Goal: Task Accomplishment & Management: Use online tool/utility

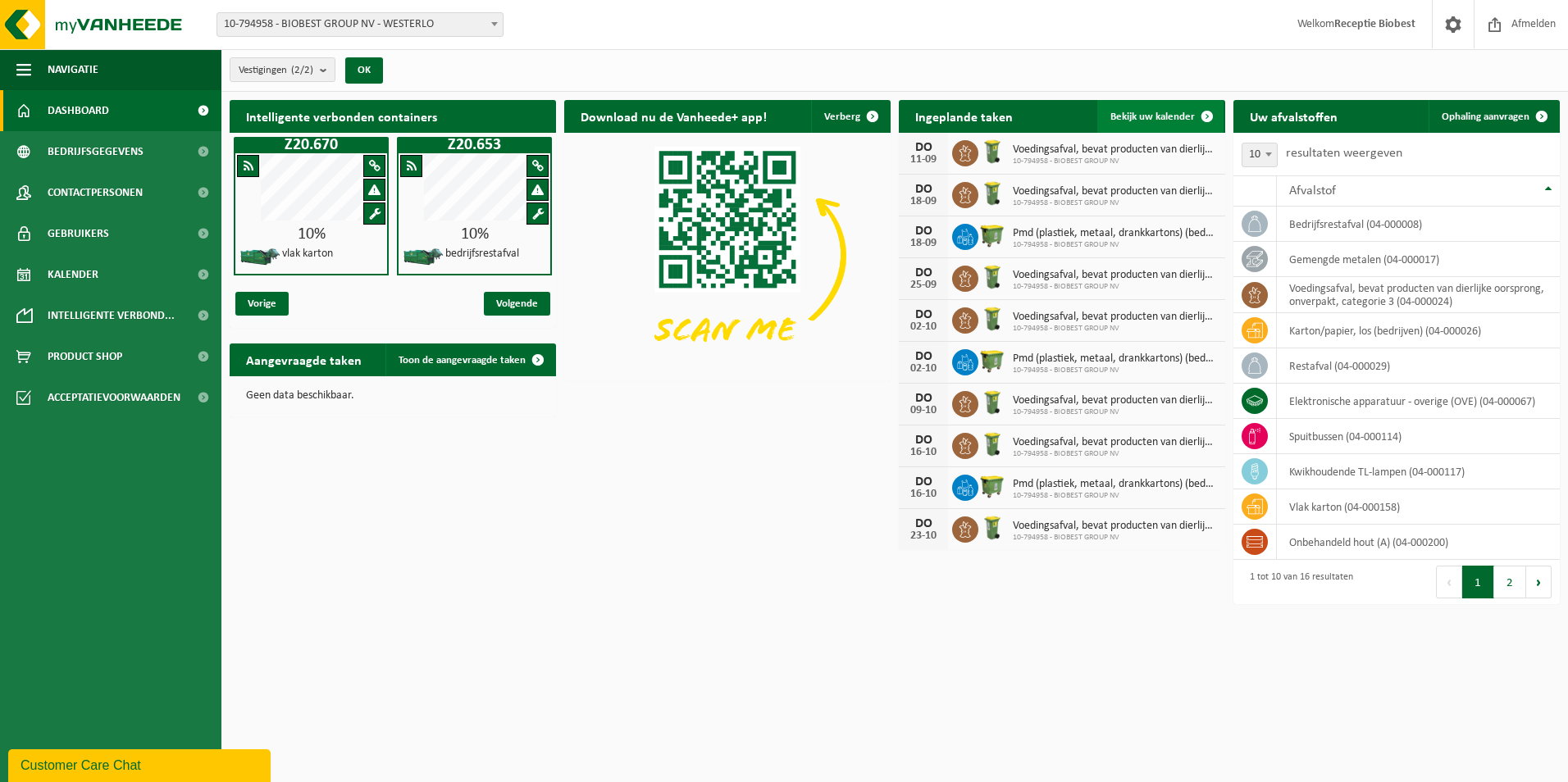
click at [1203, 113] on span at bounding box center [1207, 116] width 33 height 33
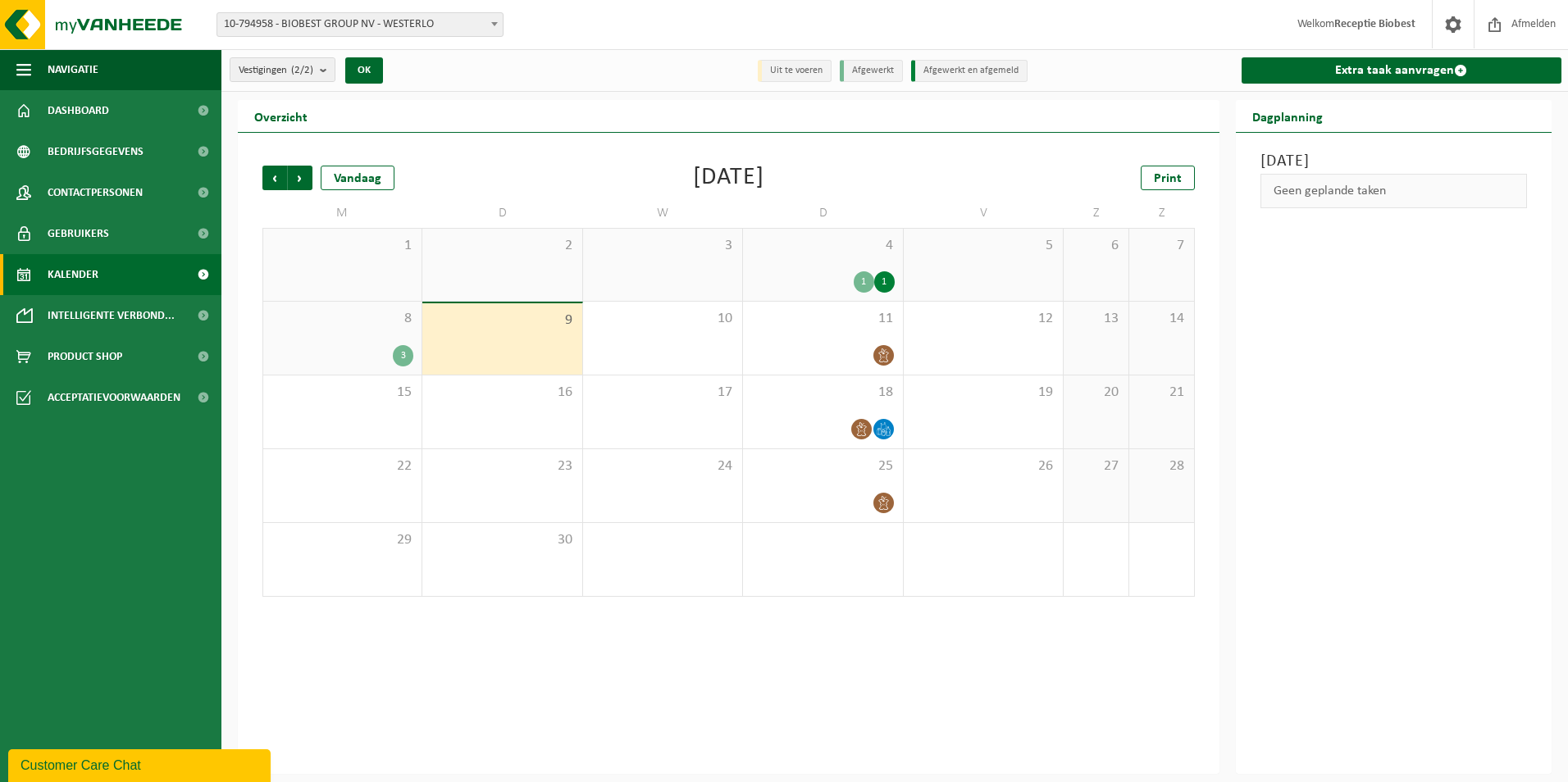
click at [885, 278] on div "1" at bounding box center [884, 282] width 20 height 21
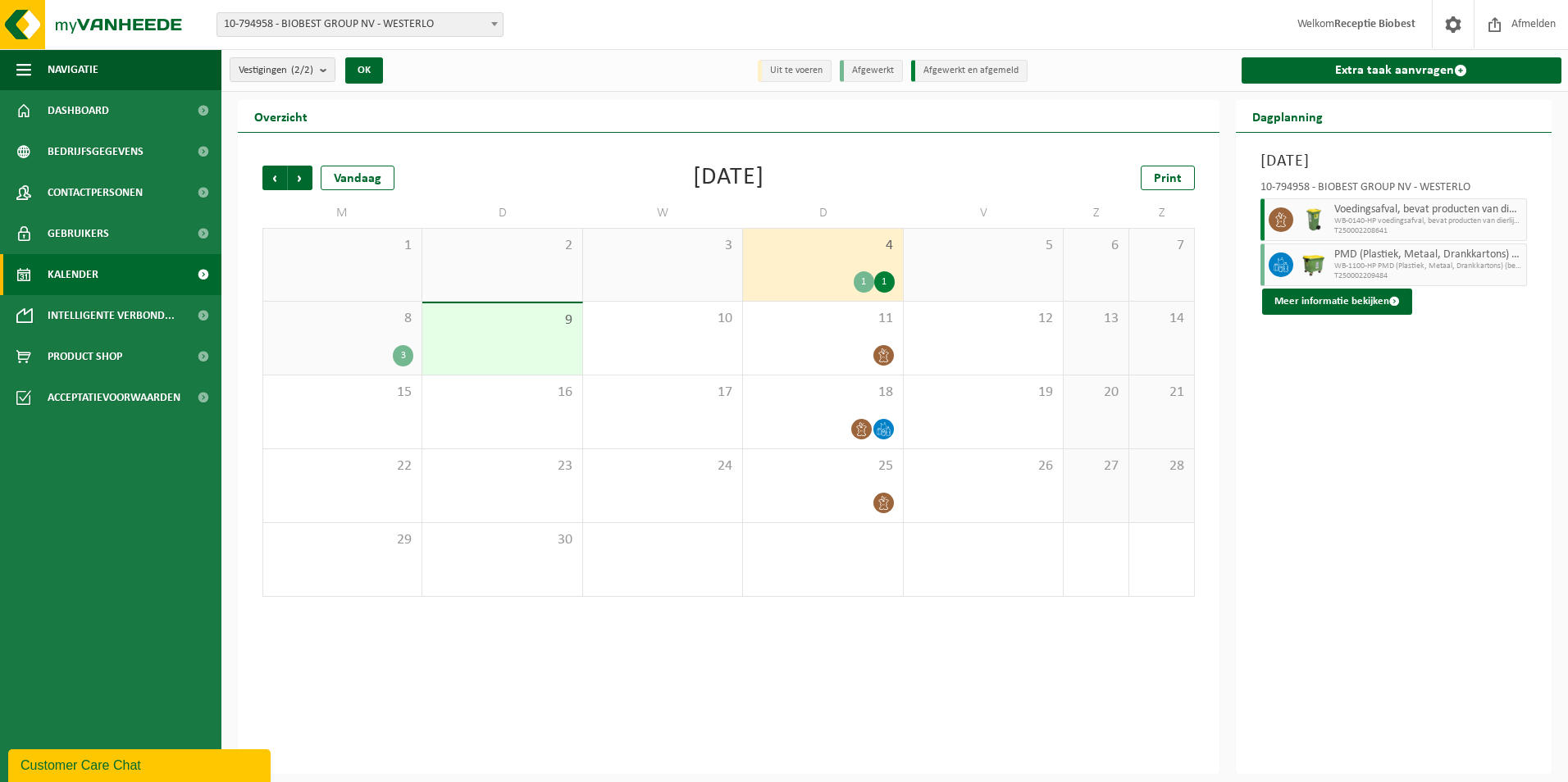
click at [404, 353] on div "3" at bounding box center [403, 356] width 20 height 21
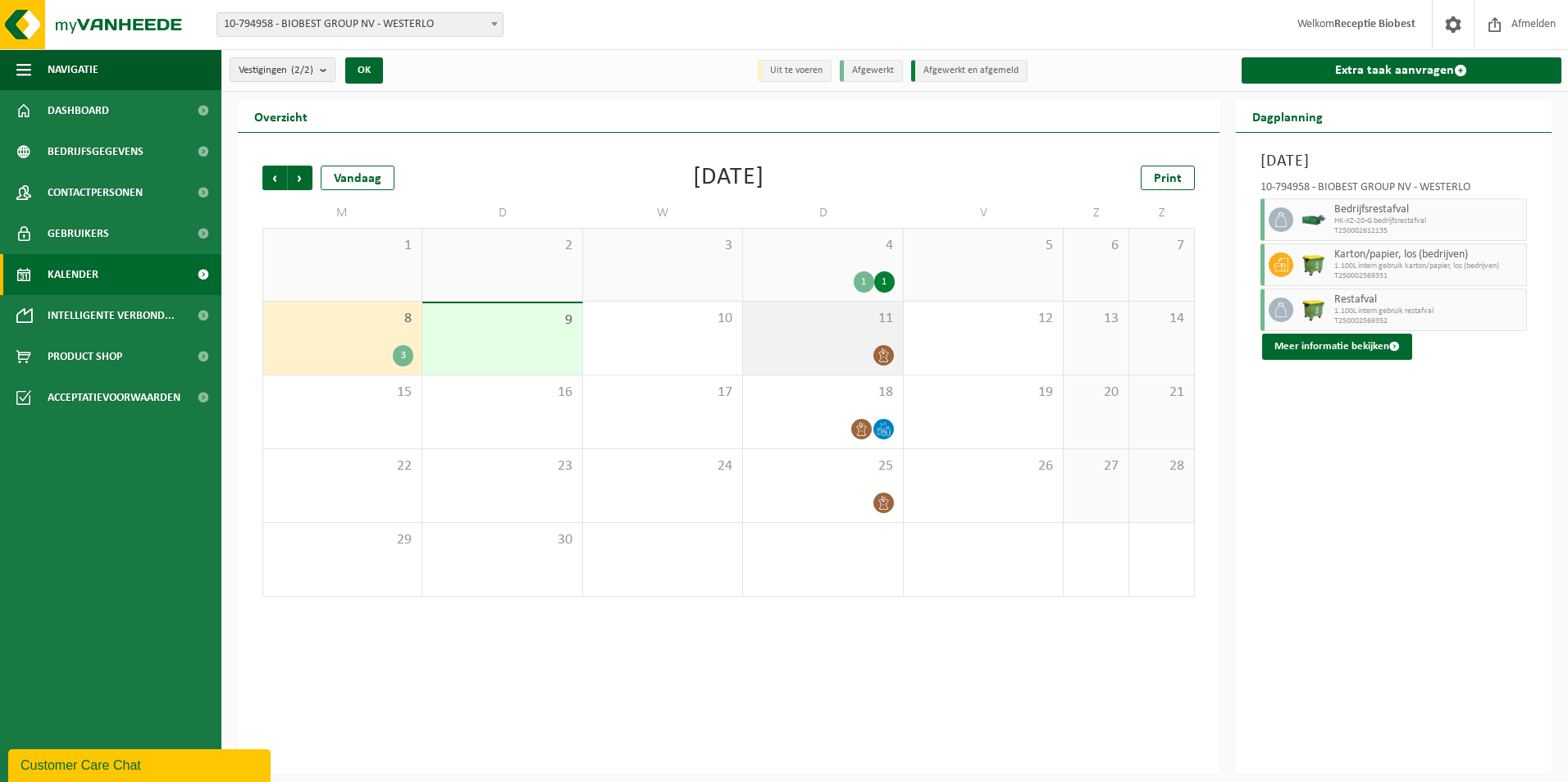
click at [883, 350] on icon at bounding box center [883, 355] width 14 height 14
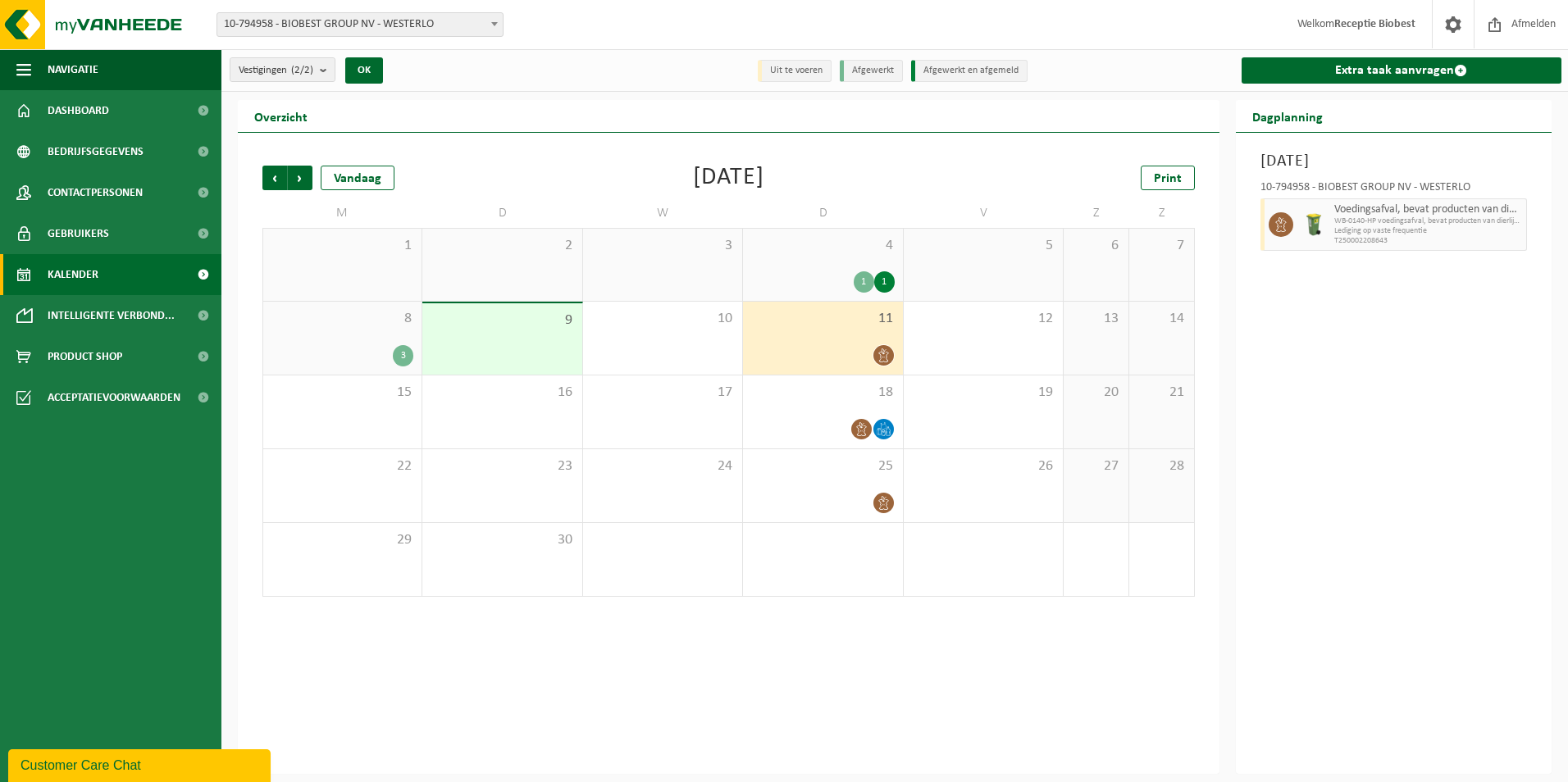
click at [886, 279] on div "1" at bounding box center [884, 282] width 20 height 21
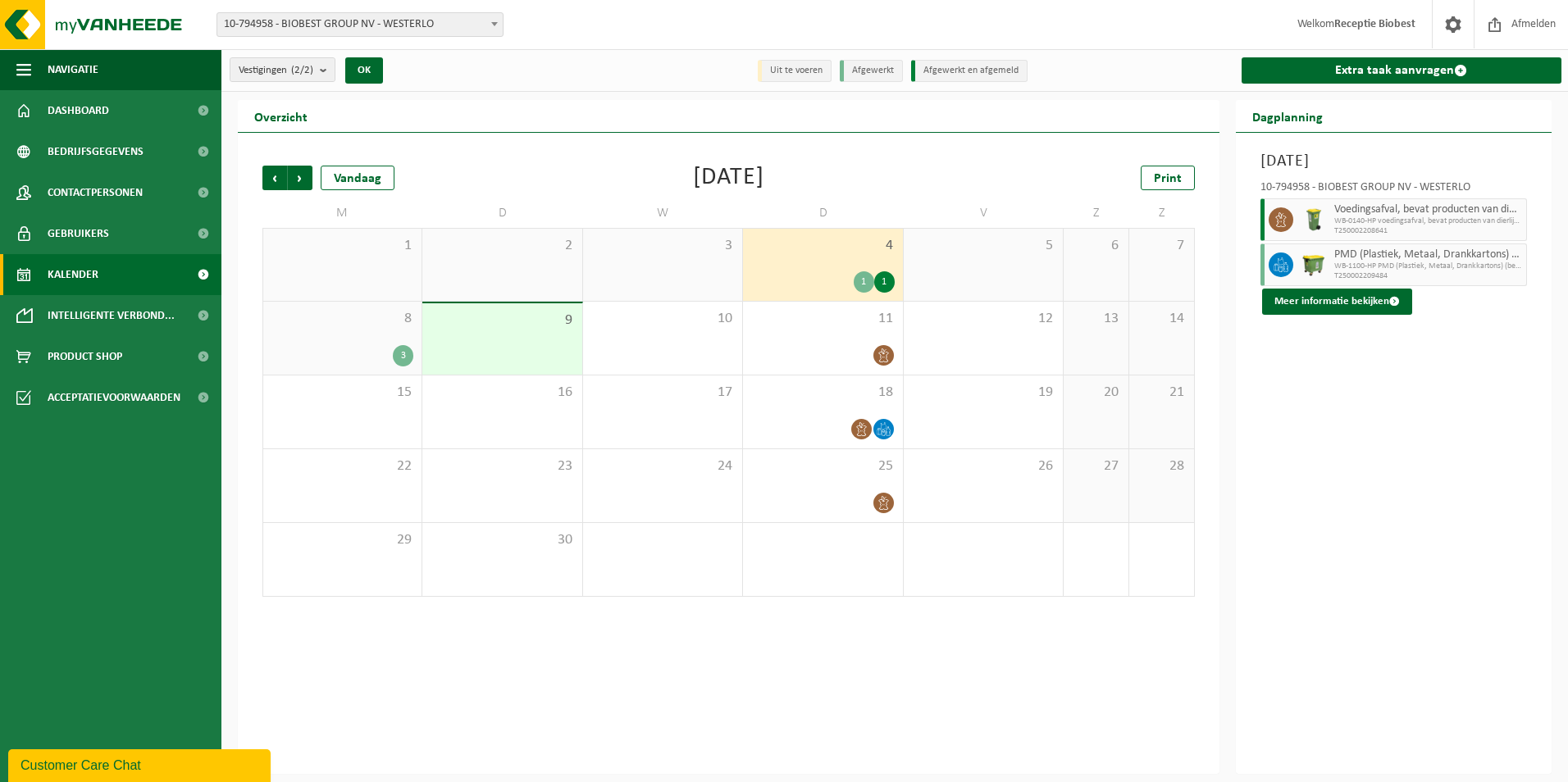
click at [867, 280] on div "1" at bounding box center [864, 282] width 20 height 21
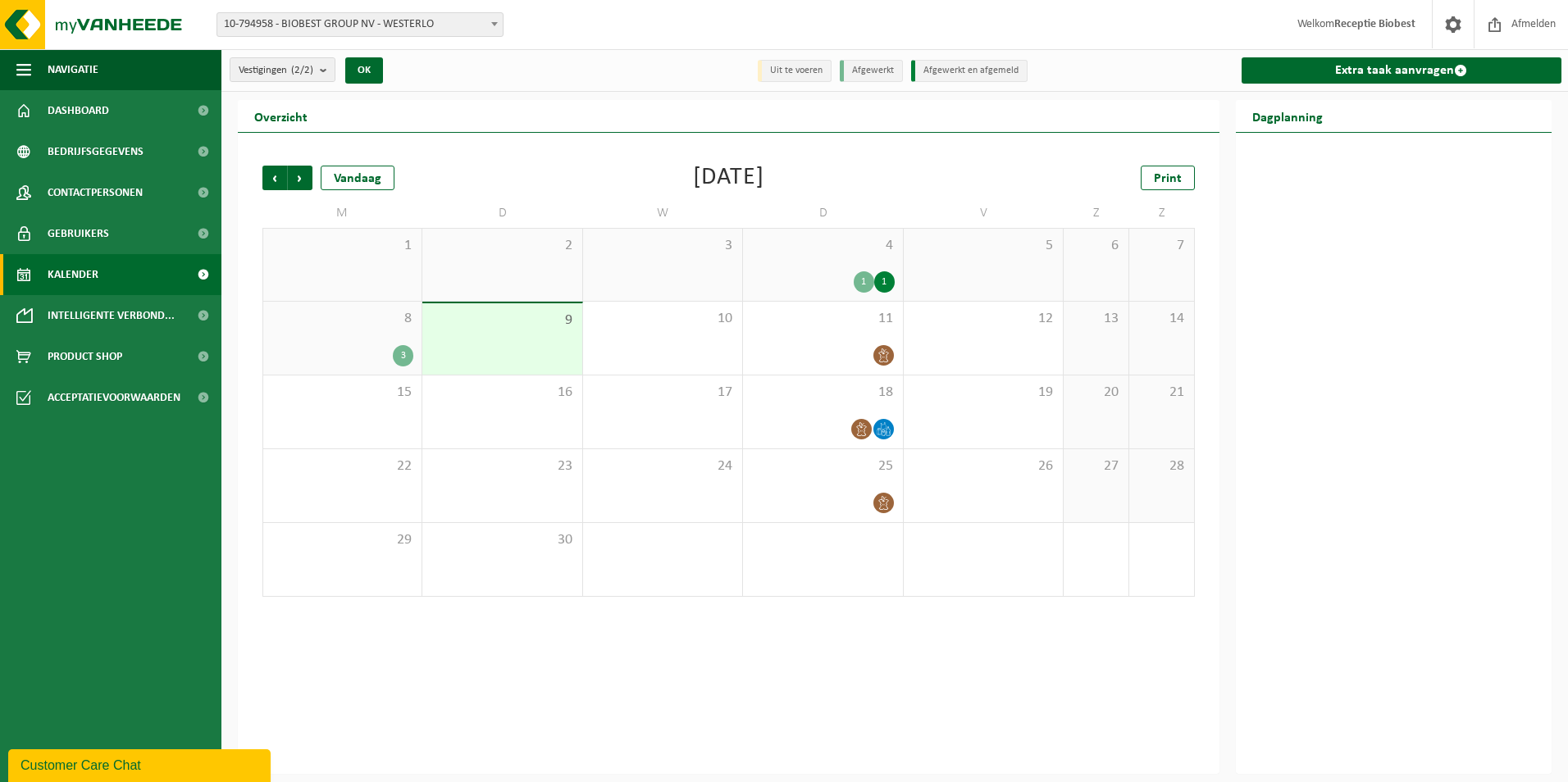
click at [879, 70] on li "Afgewerkt" at bounding box center [871, 70] width 63 height 22
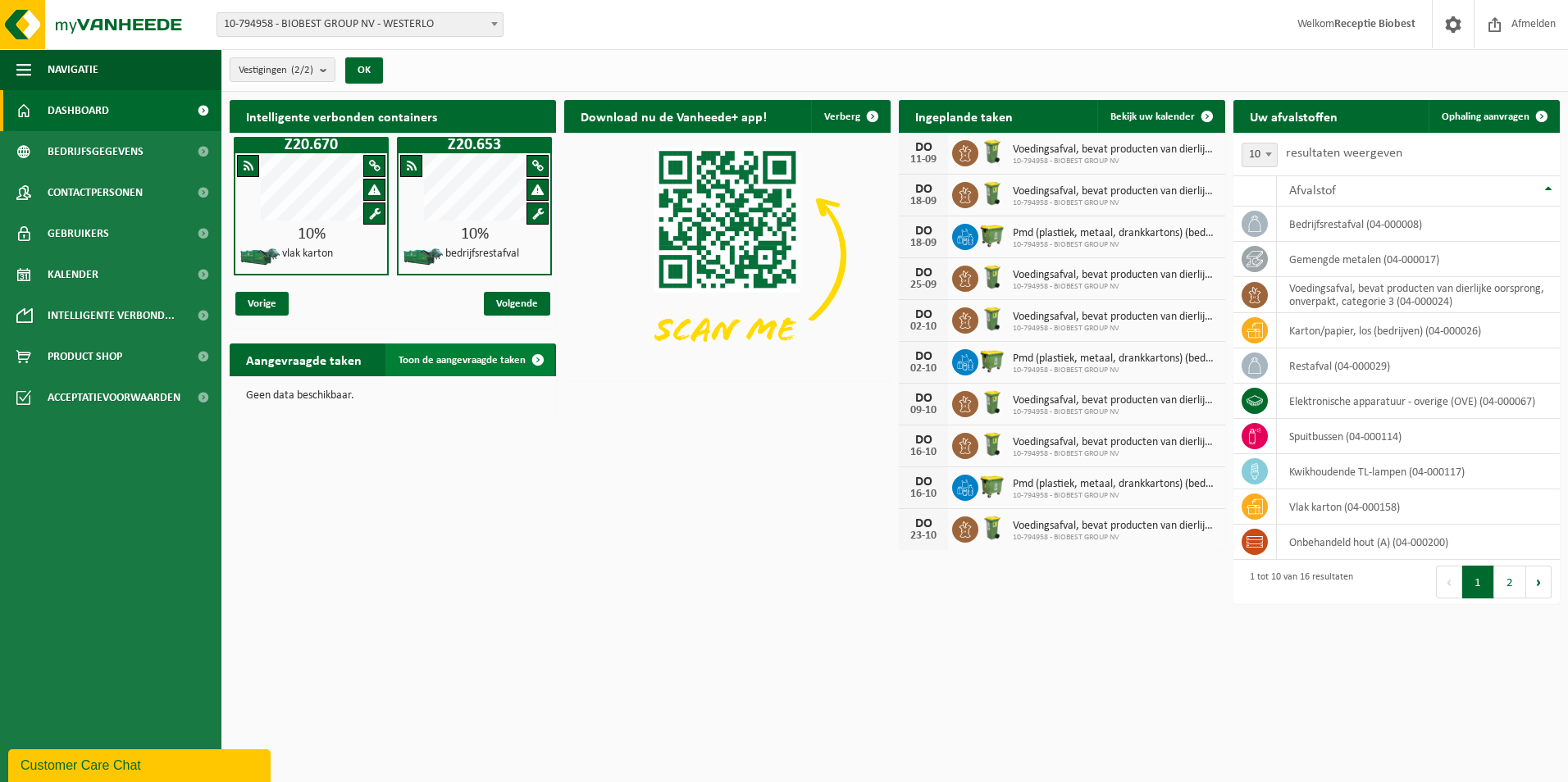
click at [502, 358] on span "Toon de aangevraagde taken" at bounding box center [462, 360] width 127 height 11
click at [1255, 366] on icon at bounding box center [1255, 365] width 16 height 16
click at [91, 351] on span "Product Shop" at bounding box center [85, 357] width 75 height 41
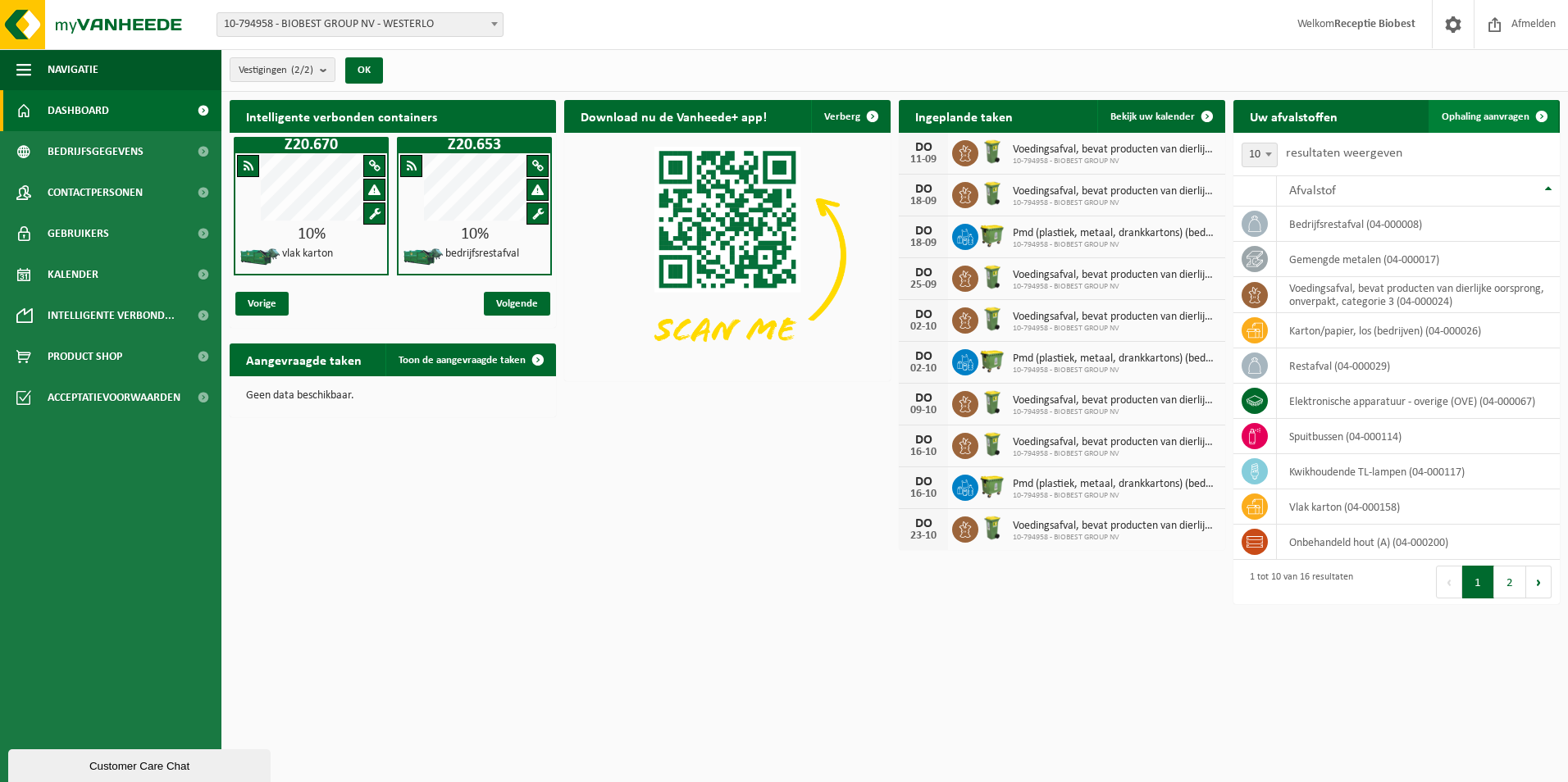
click at [1481, 114] on span "Ophaling aanvragen" at bounding box center [1486, 116] width 87 height 11
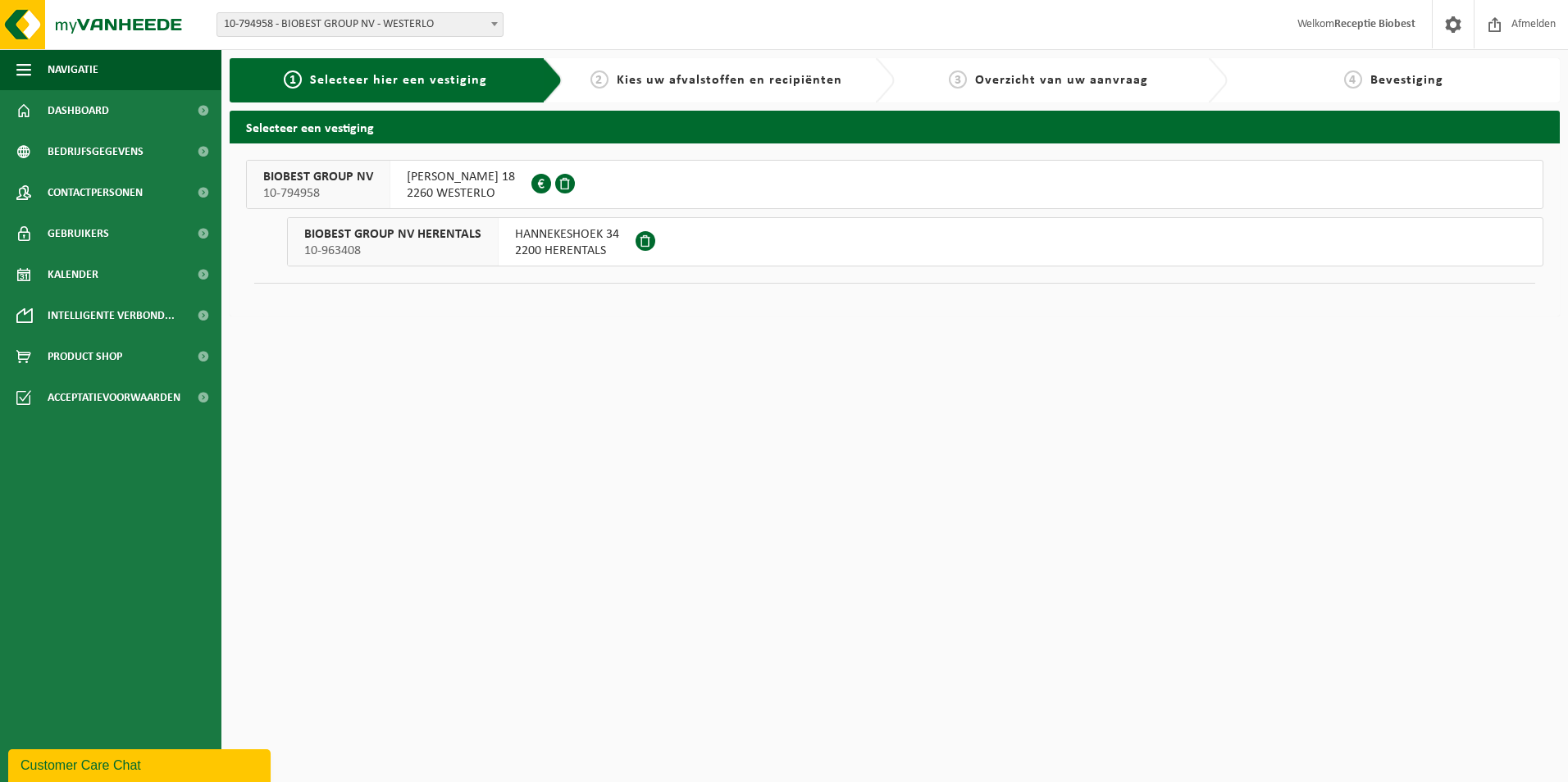
click at [752, 93] on div "2 Kies uw afvalstoffen en recipiënten" at bounding box center [729, 81] width 333 height 44
click at [608, 174] on button "BIOBEST GROUP NV 10-794958 ILSE VELDEN 18 2260 WESTERLO 0893.948.337" at bounding box center [895, 184] width 1298 height 49
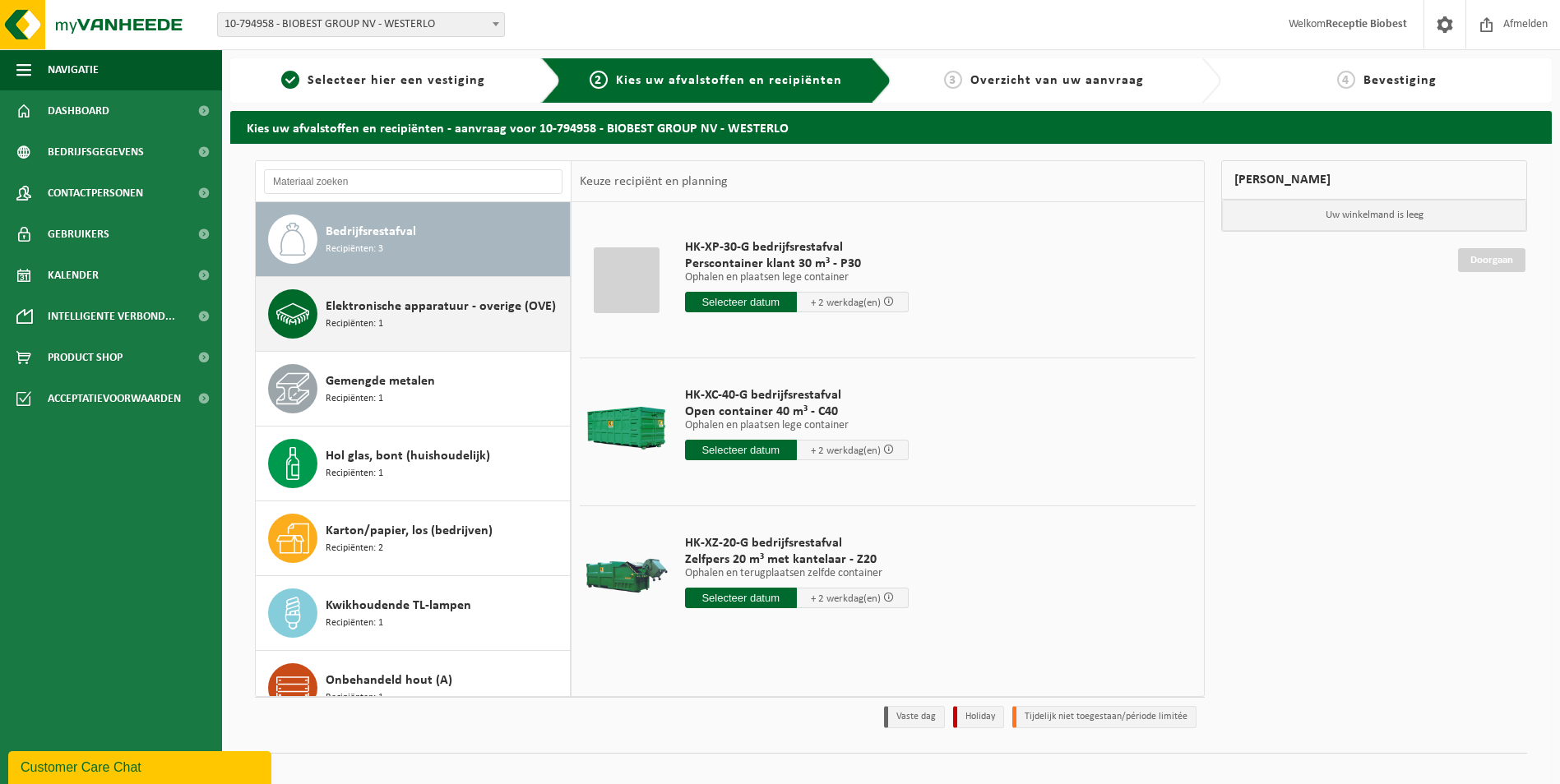
click at [450, 317] on div "Elektronische apparatuur - overige (OVE) Recipiënten: 1" at bounding box center [445, 314] width 240 height 49
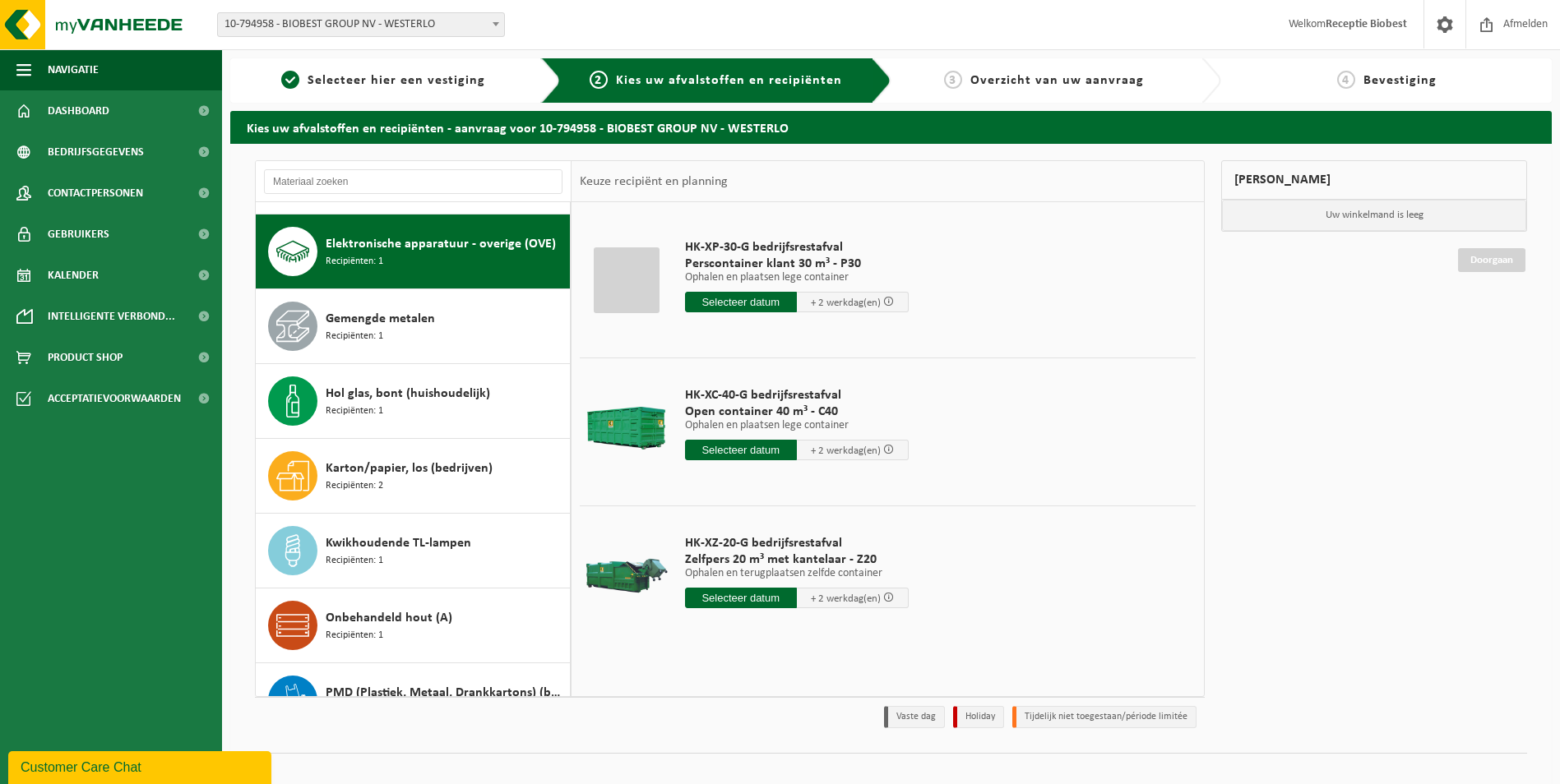
scroll to position [75, 0]
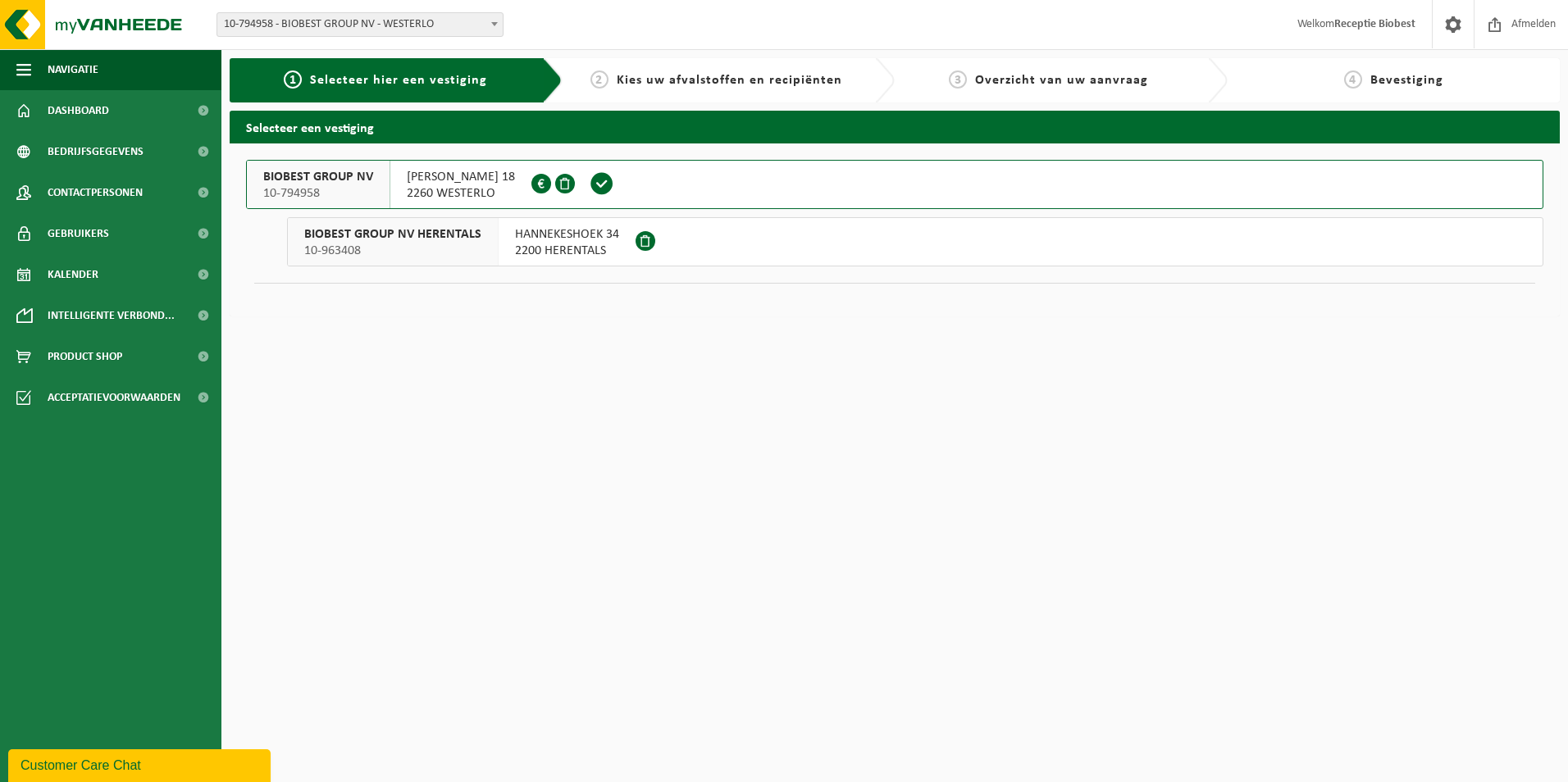
click at [579, 182] on span at bounding box center [602, 184] width 46 height 48
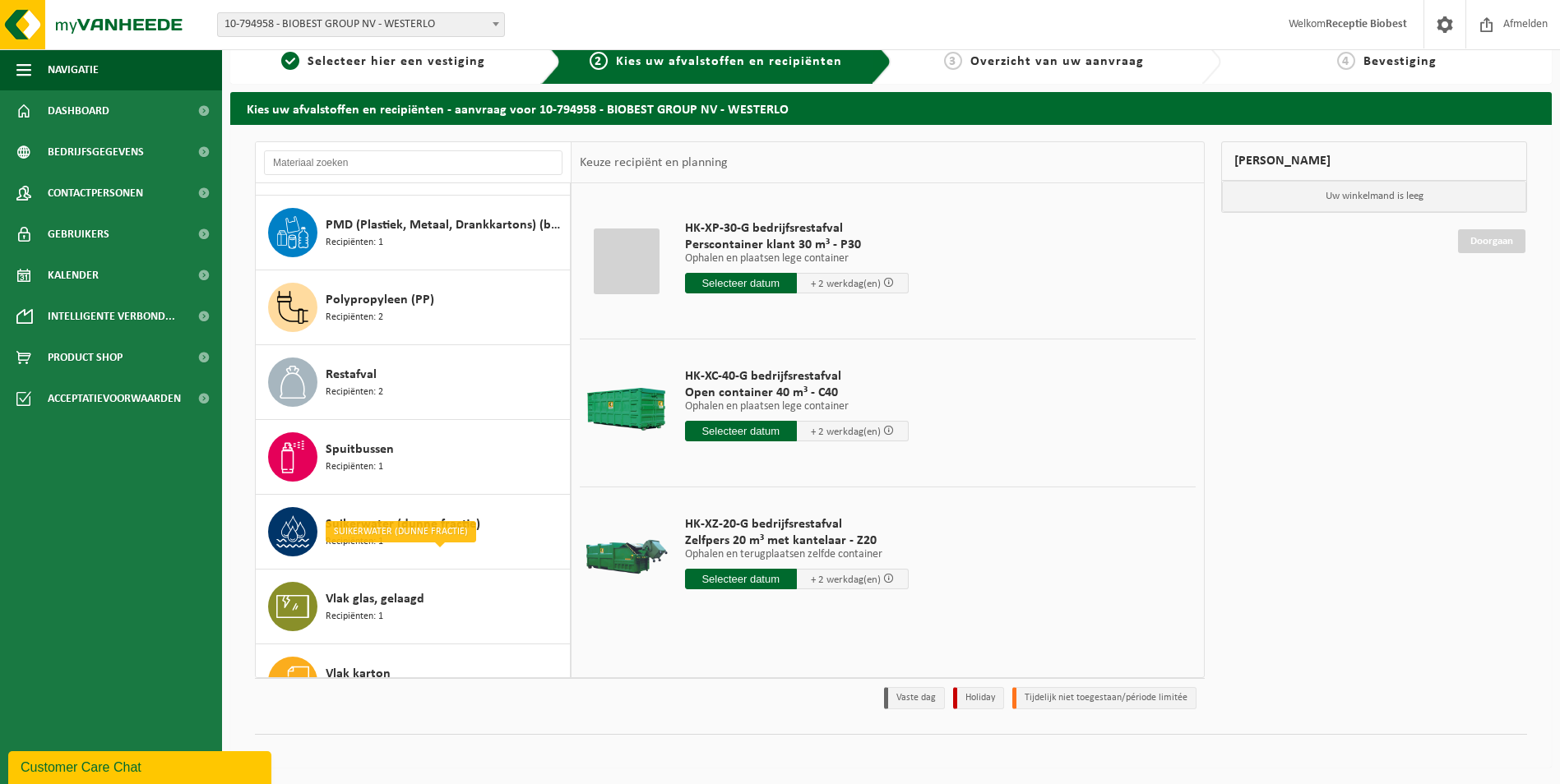
scroll to position [463, 0]
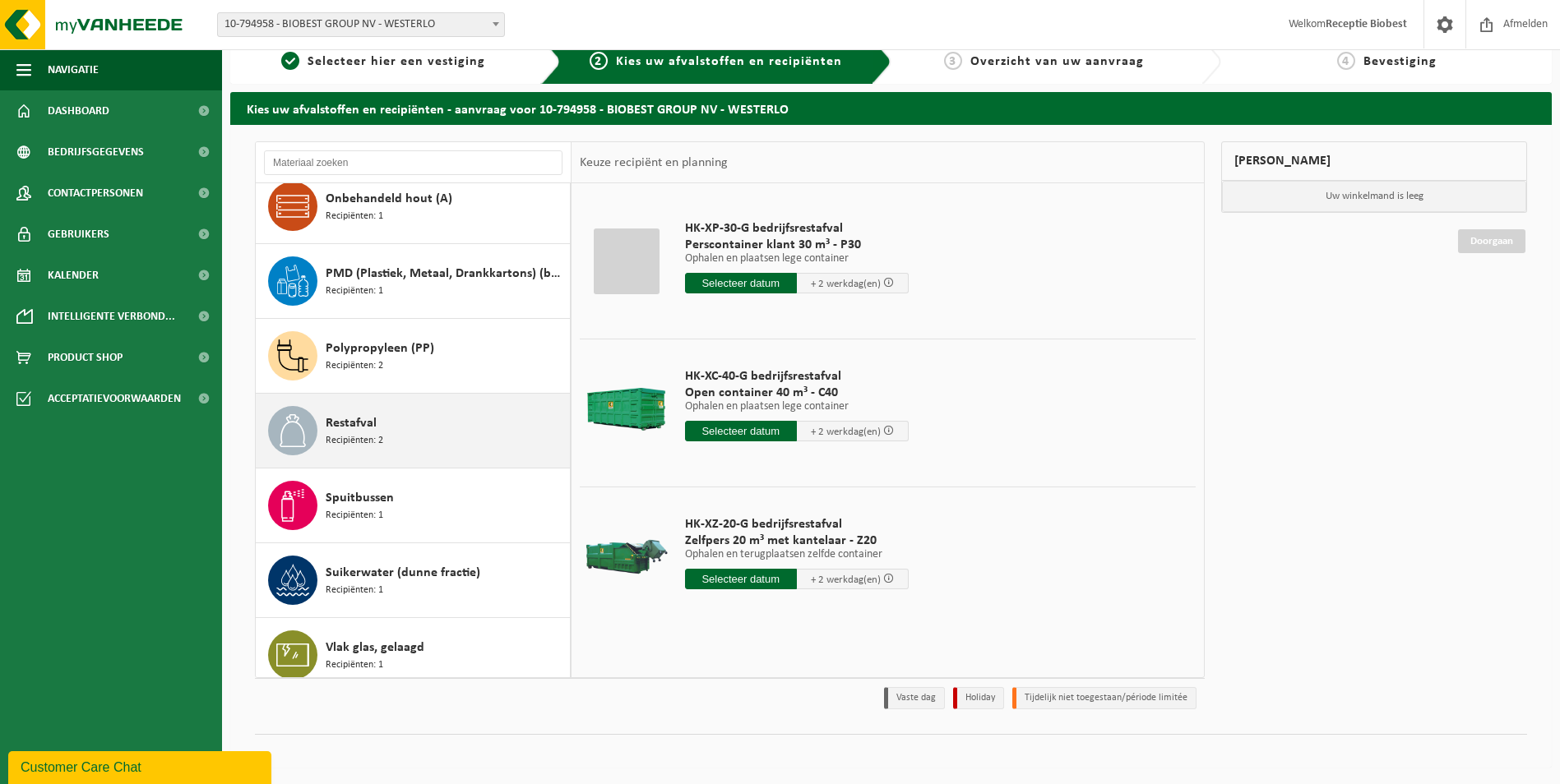
click at [473, 437] on div "Restafval Recipiënten: 2" at bounding box center [445, 431] width 240 height 49
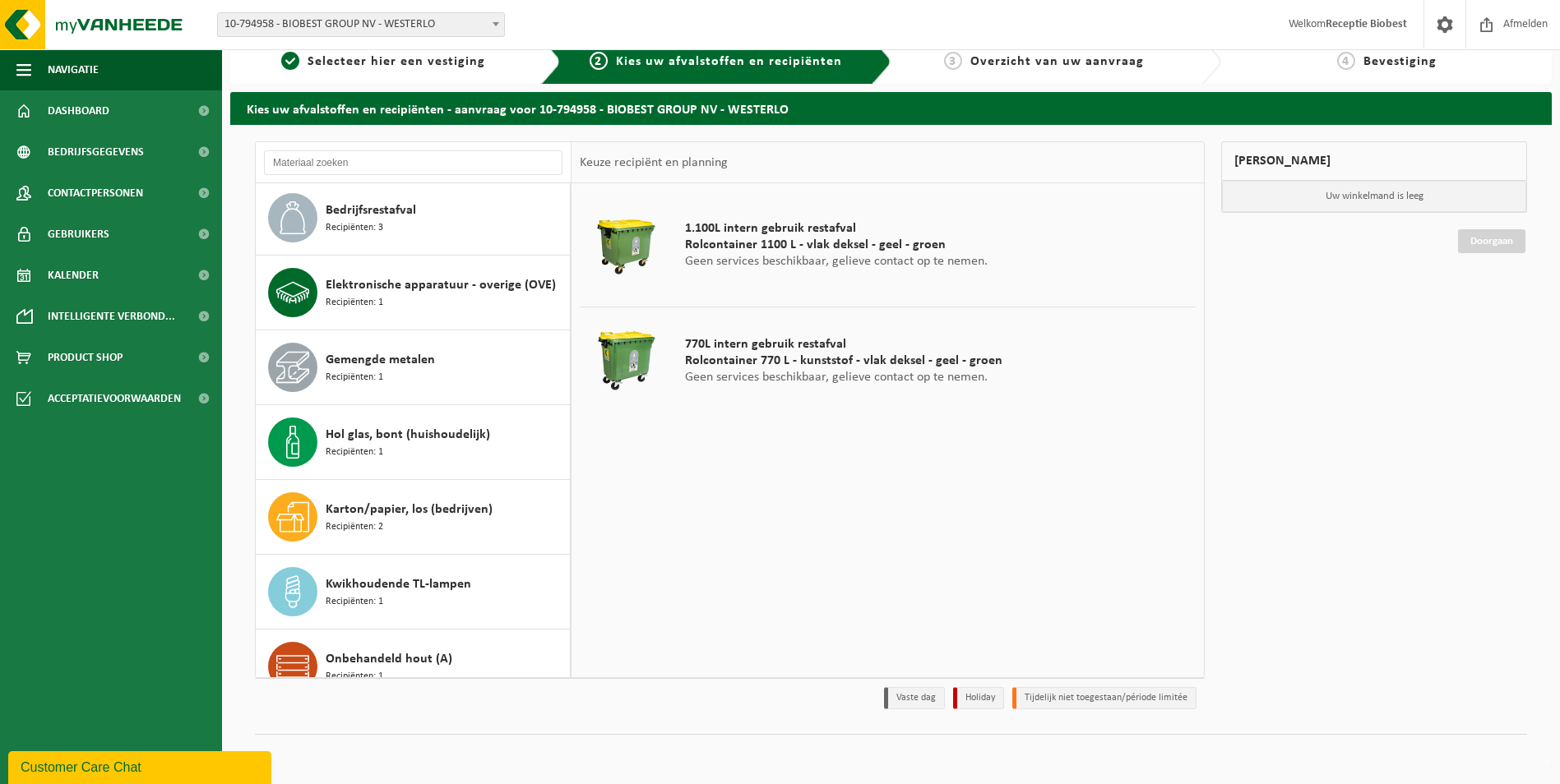
scroll to position [0, 0]
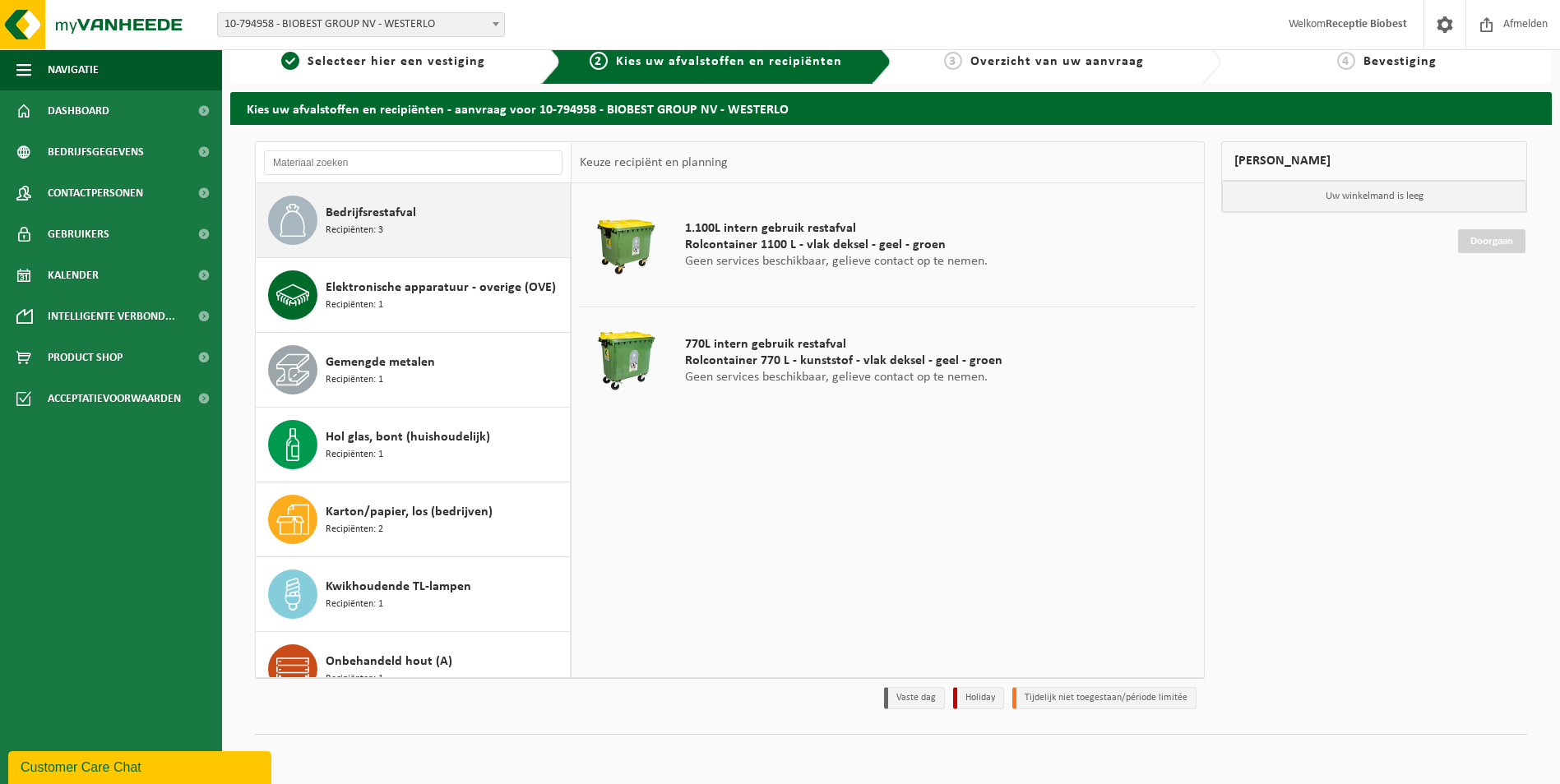
click at [467, 207] on div "Bedrijfsrestafval Recipiënten: 3" at bounding box center [445, 220] width 240 height 49
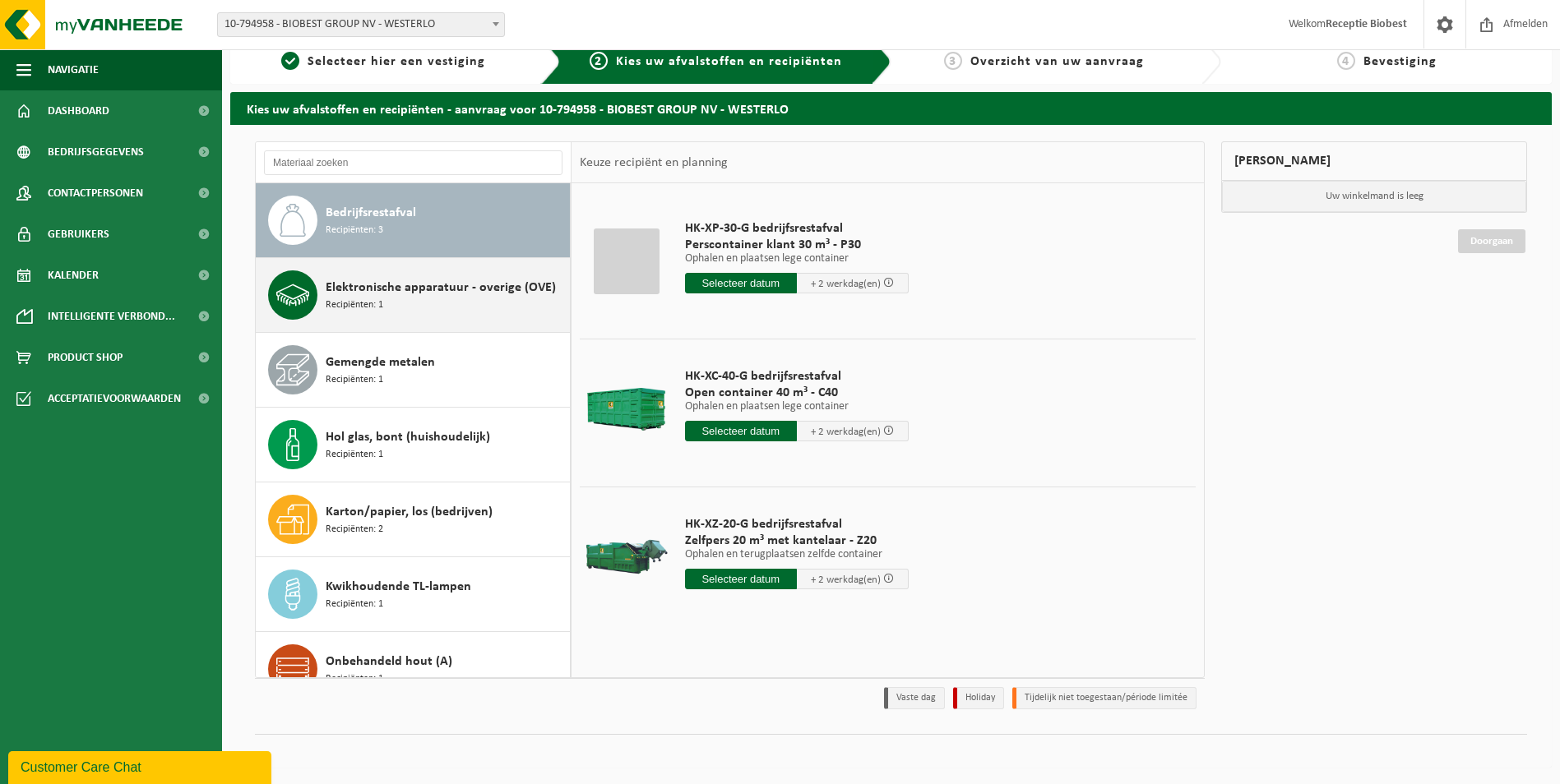
click at [470, 300] on div "Elektronische apparatuur - overige (OVE) Recipiënten: 1" at bounding box center [445, 295] width 240 height 49
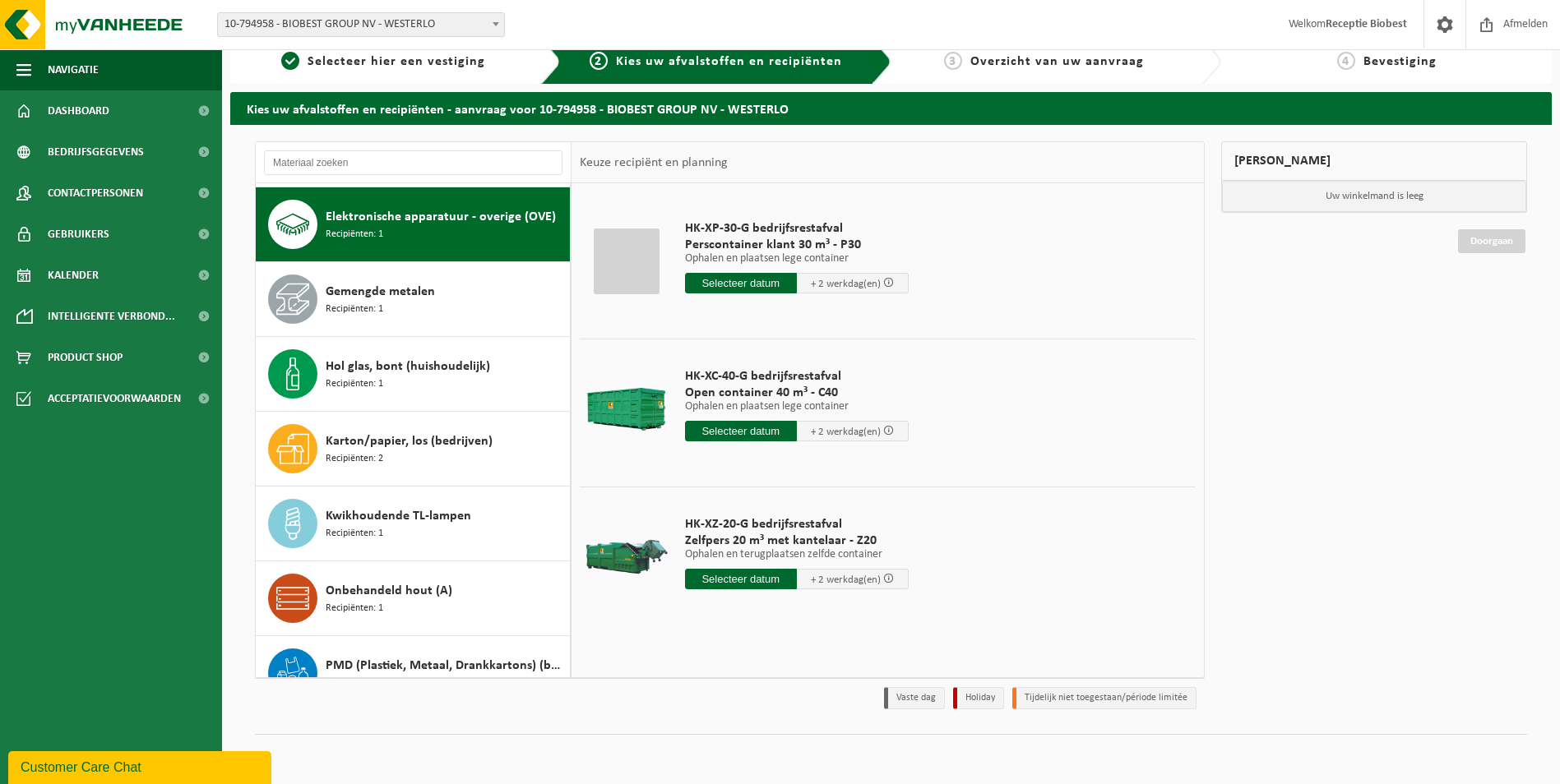
scroll to position [75, 0]
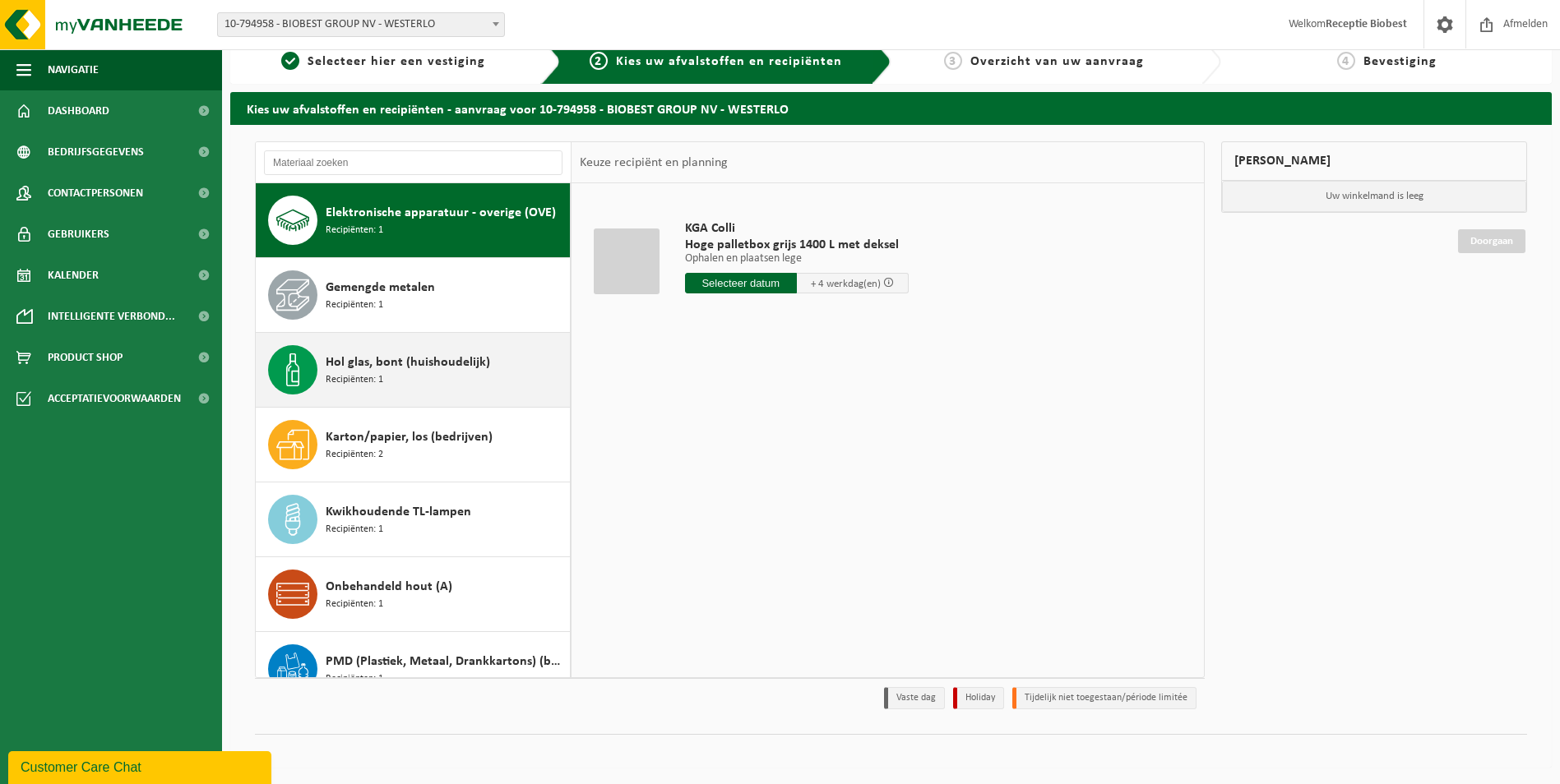
click at [512, 358] on div "Hol glas, bont (huishoudelijk) Recipiënten: 1" at bounding box center [445, 370] width 240 height 49
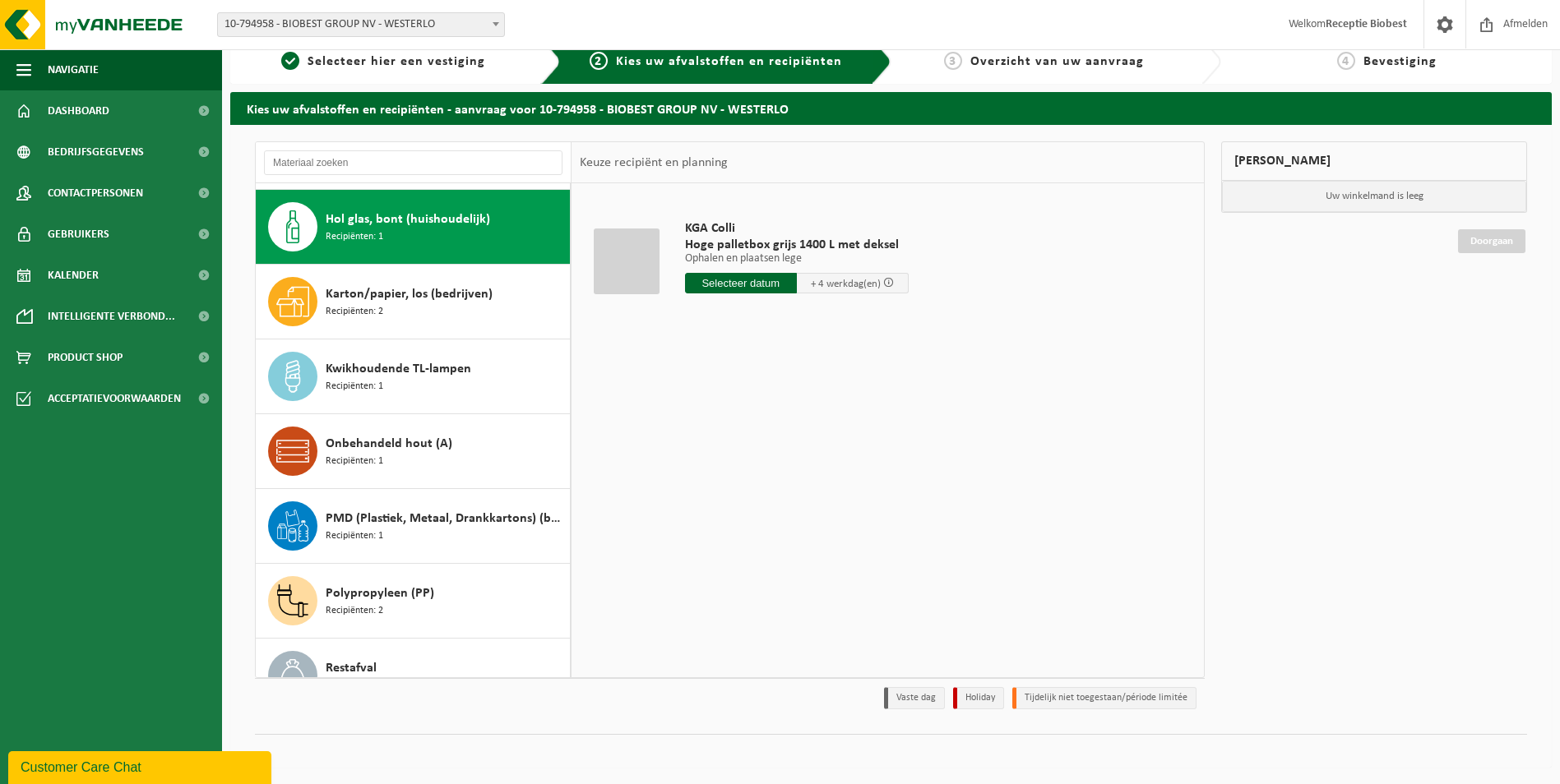
scroll to position [225, 0]
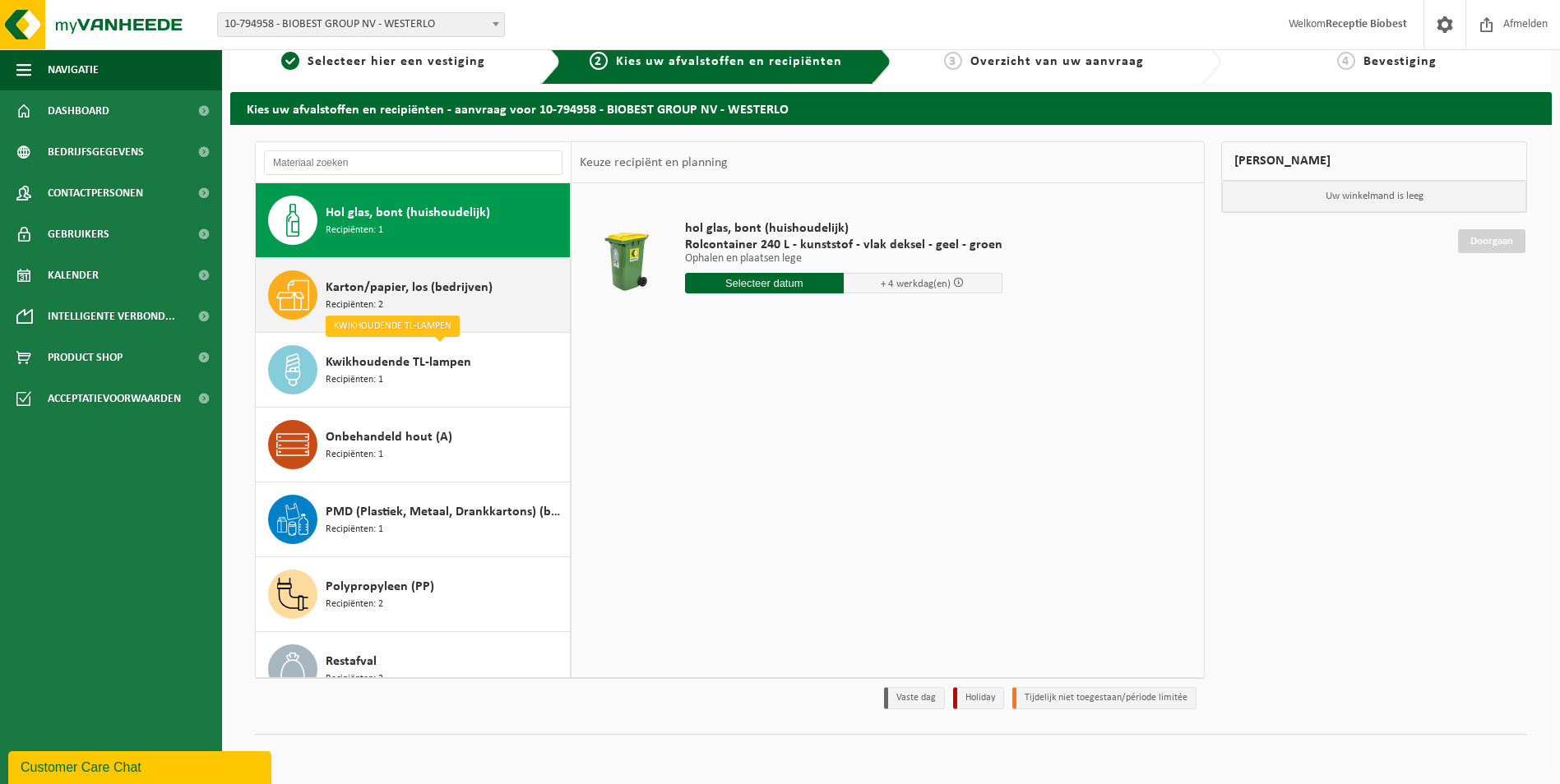
click at [504, 292] on div "Karton/papier, los (bedrijven) Recipiënten: 2" at bounding box center [445, 295] width 240 height 49
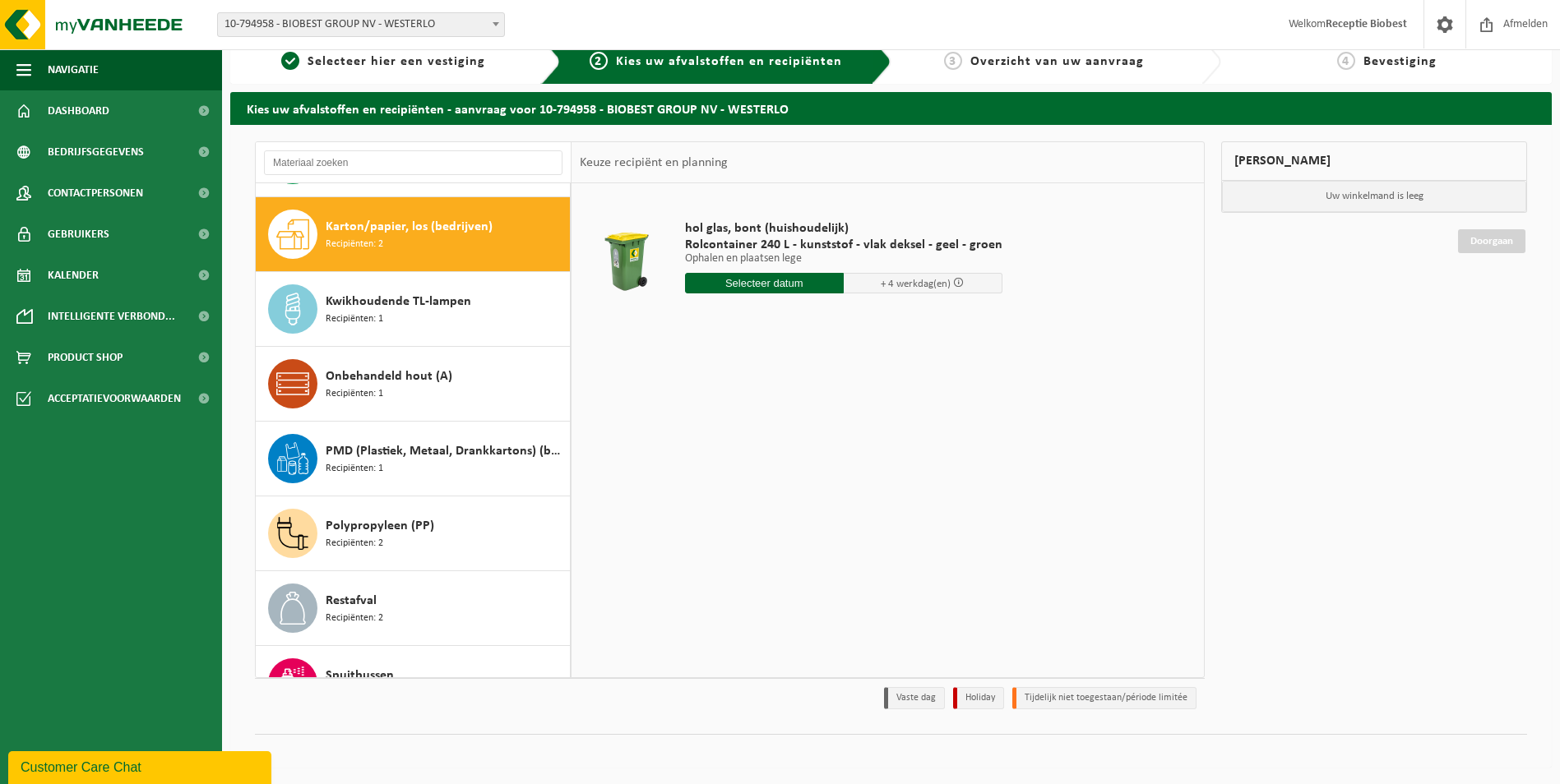
scroll to position [300, 0]
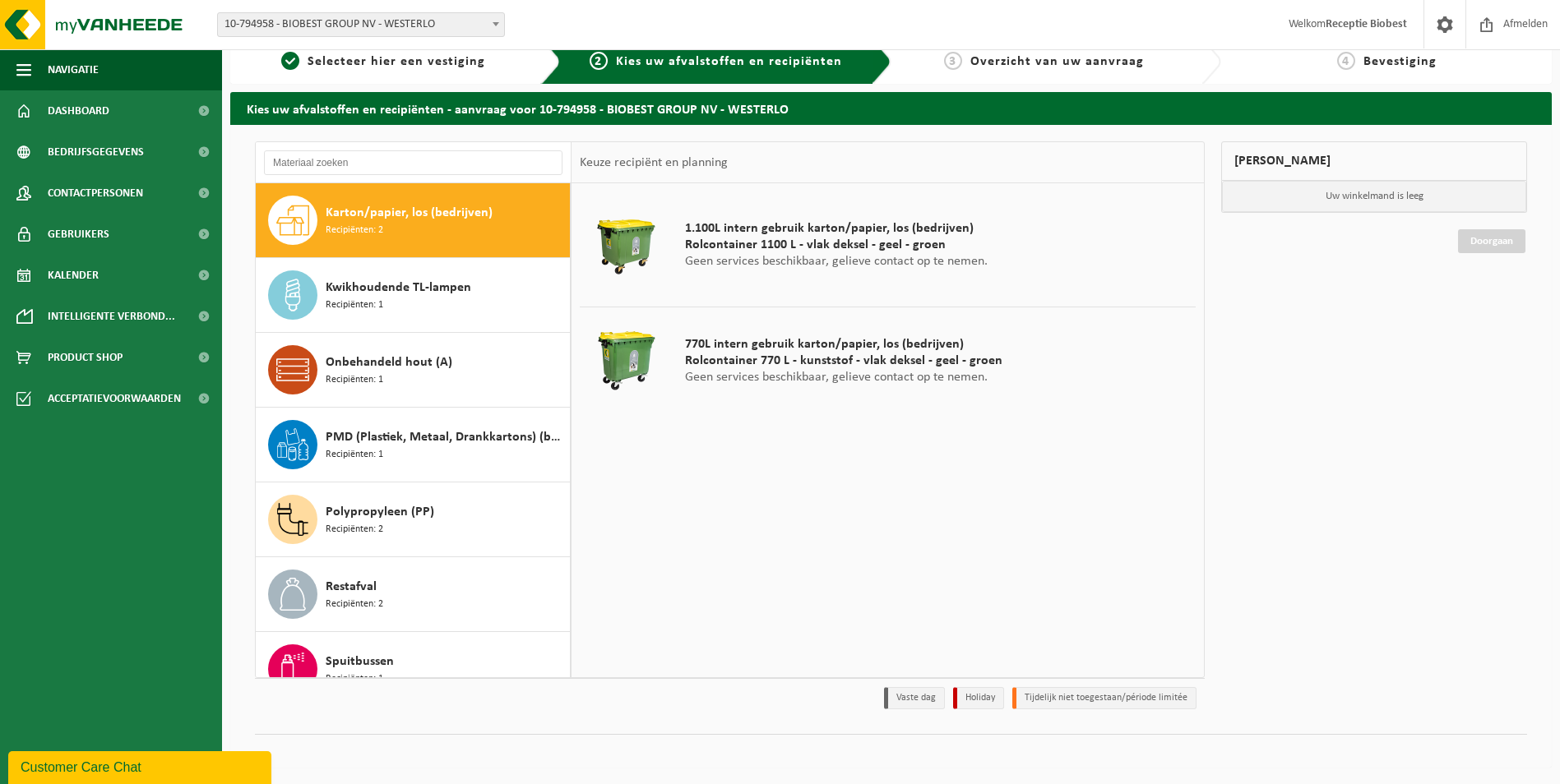
click at [504, 292] on div "Kwikhoudende TL-lampen Recipiënten: 1" at bounding box center [445, 295] width 240 height 49
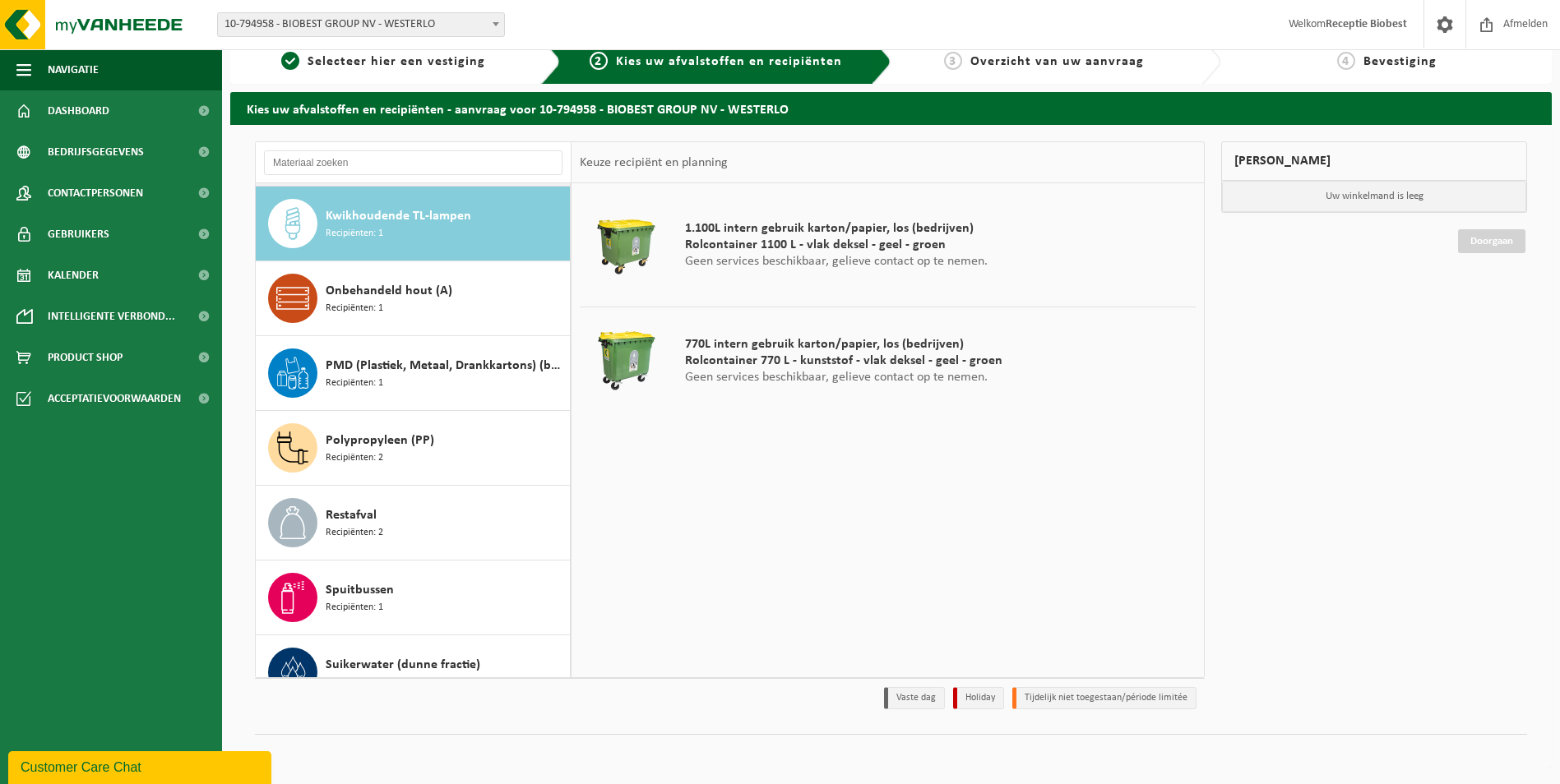
scroll to position [374, 0]
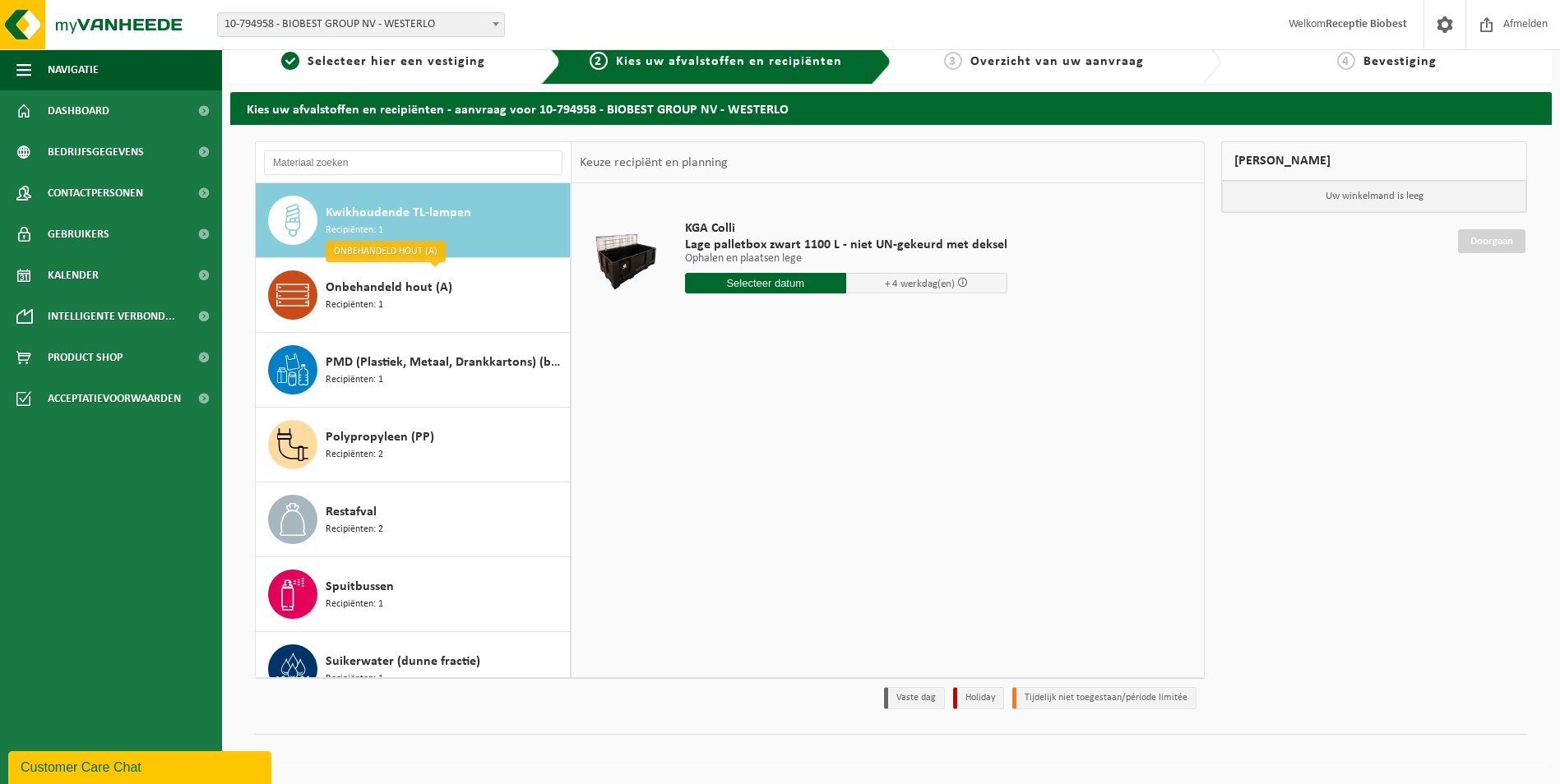
click at [504, 292] on div "Onbehandeld hout (A) Recipiënten: 1" at bounding box center [445, 295] width 240 height 49
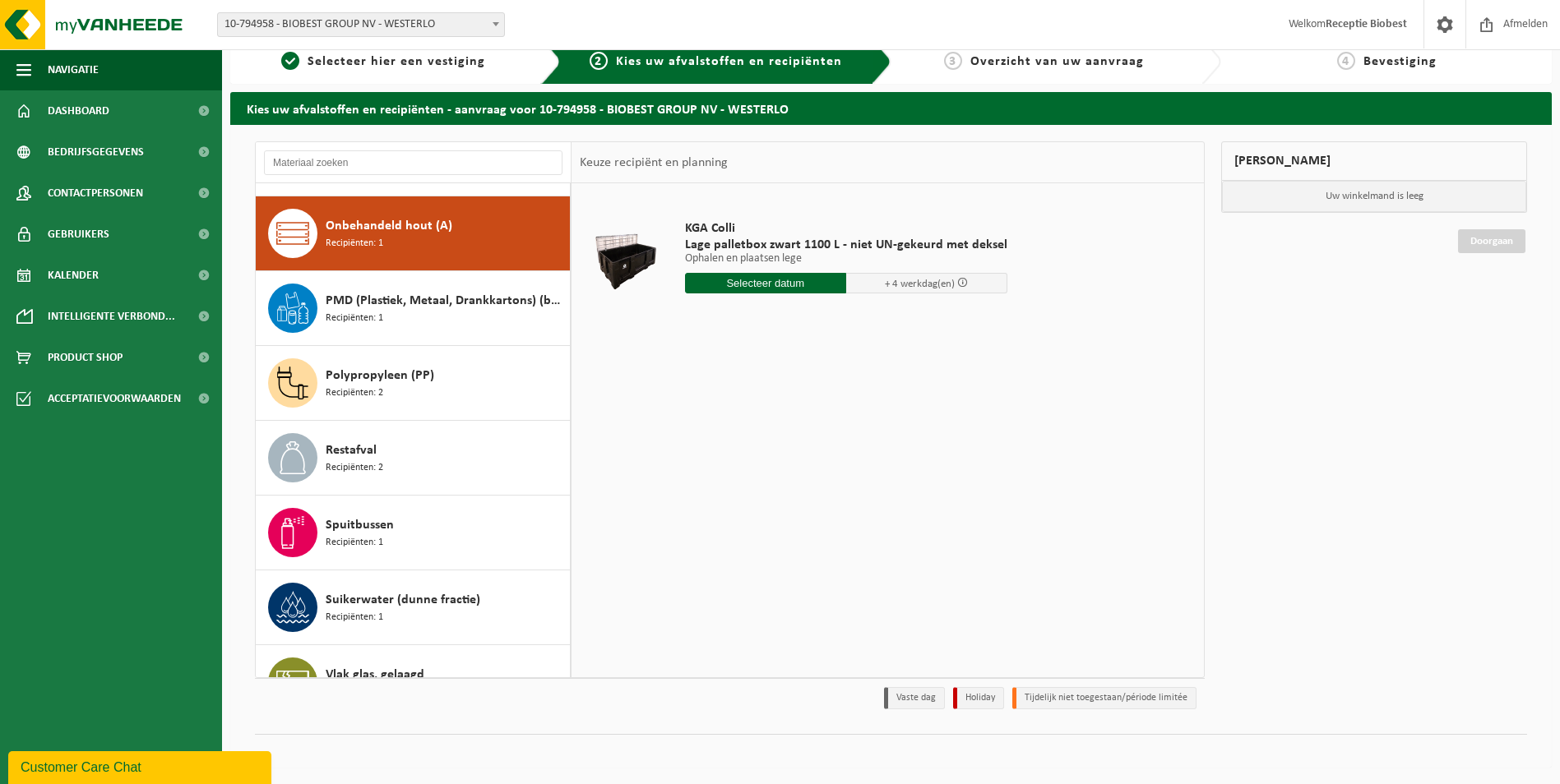
scroll to position [449, 0]
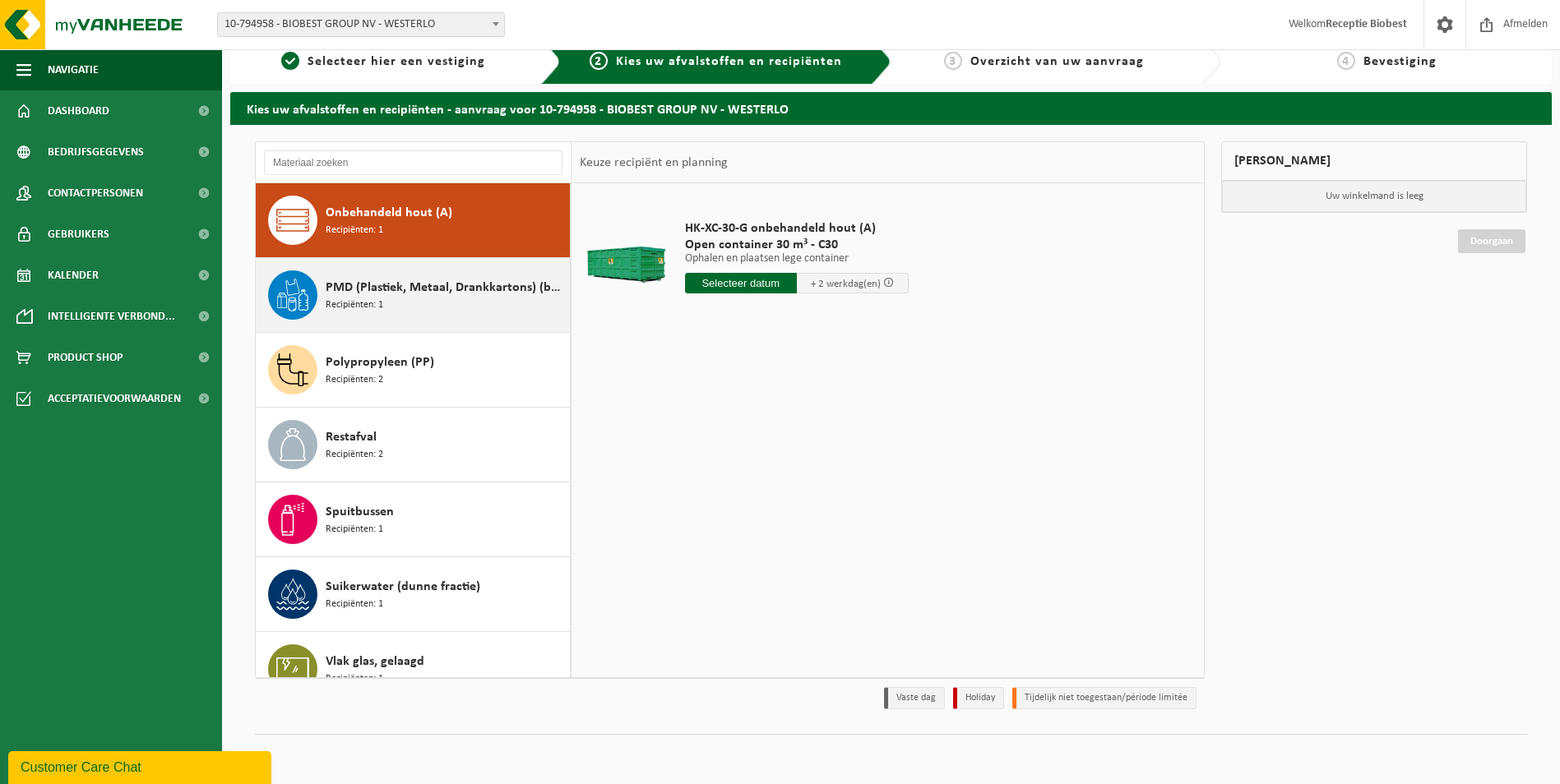
click at [504, 305] on div "PMD (Plastiek, Metaal, Drankkartons) (bedrijven) Recipiënten: 1" at bounding box center [445, 295] width 240 height 49
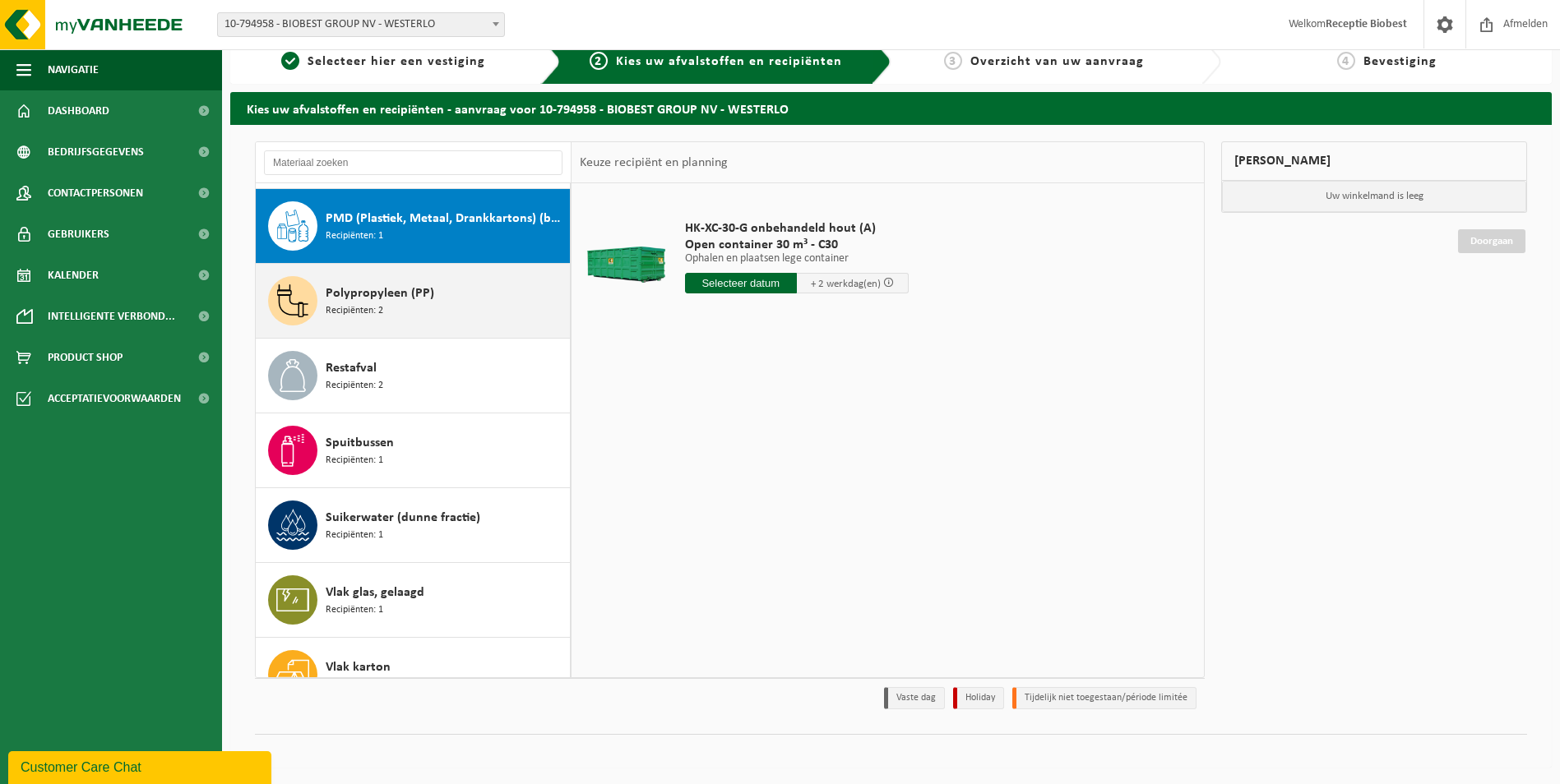
scroll to position [524, 0]
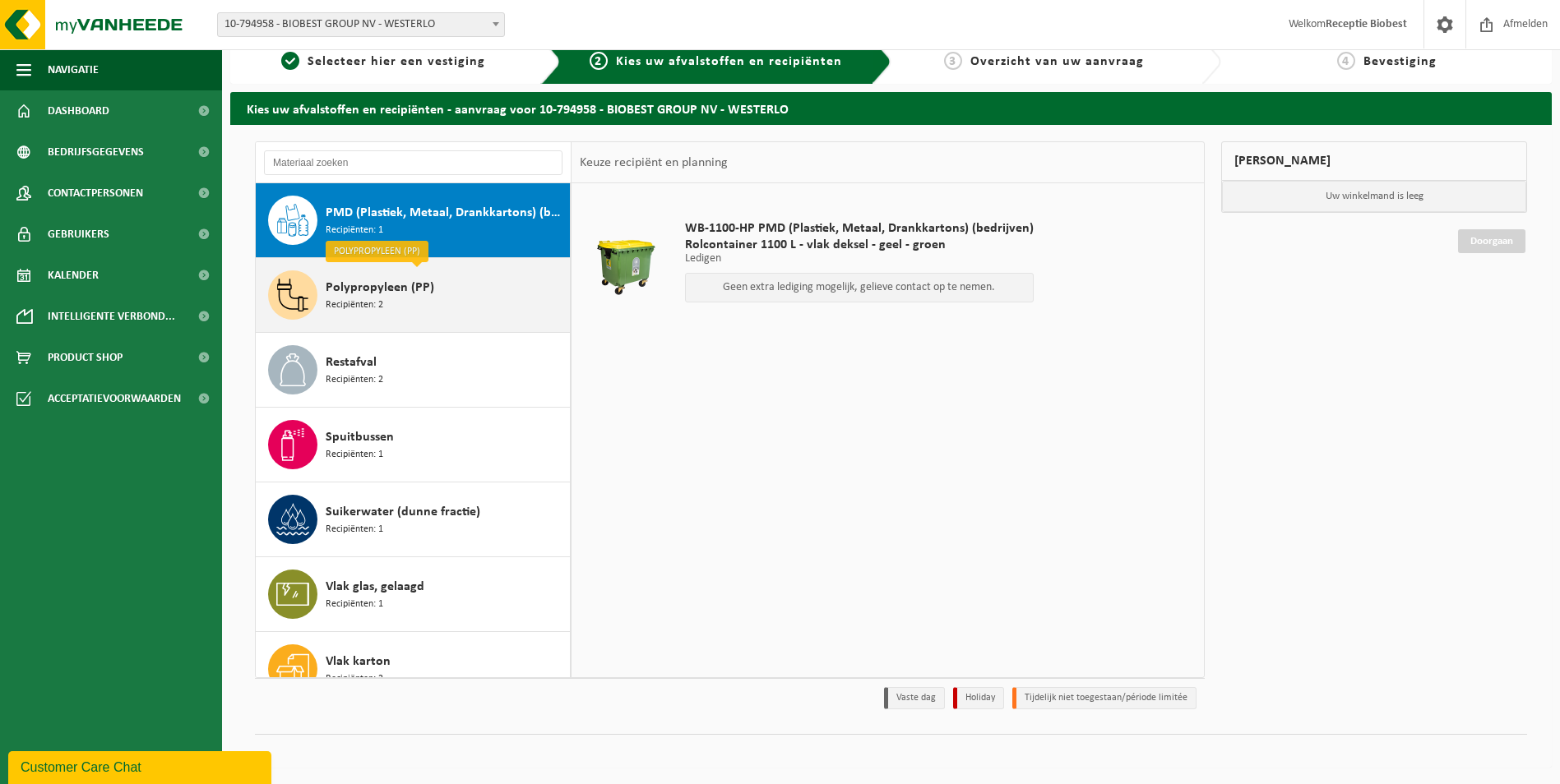
click at [502, 300] on div "Polypropyleen (PP) Recipiënten: 2" at bounding box center [445, 295] width 240 height 49
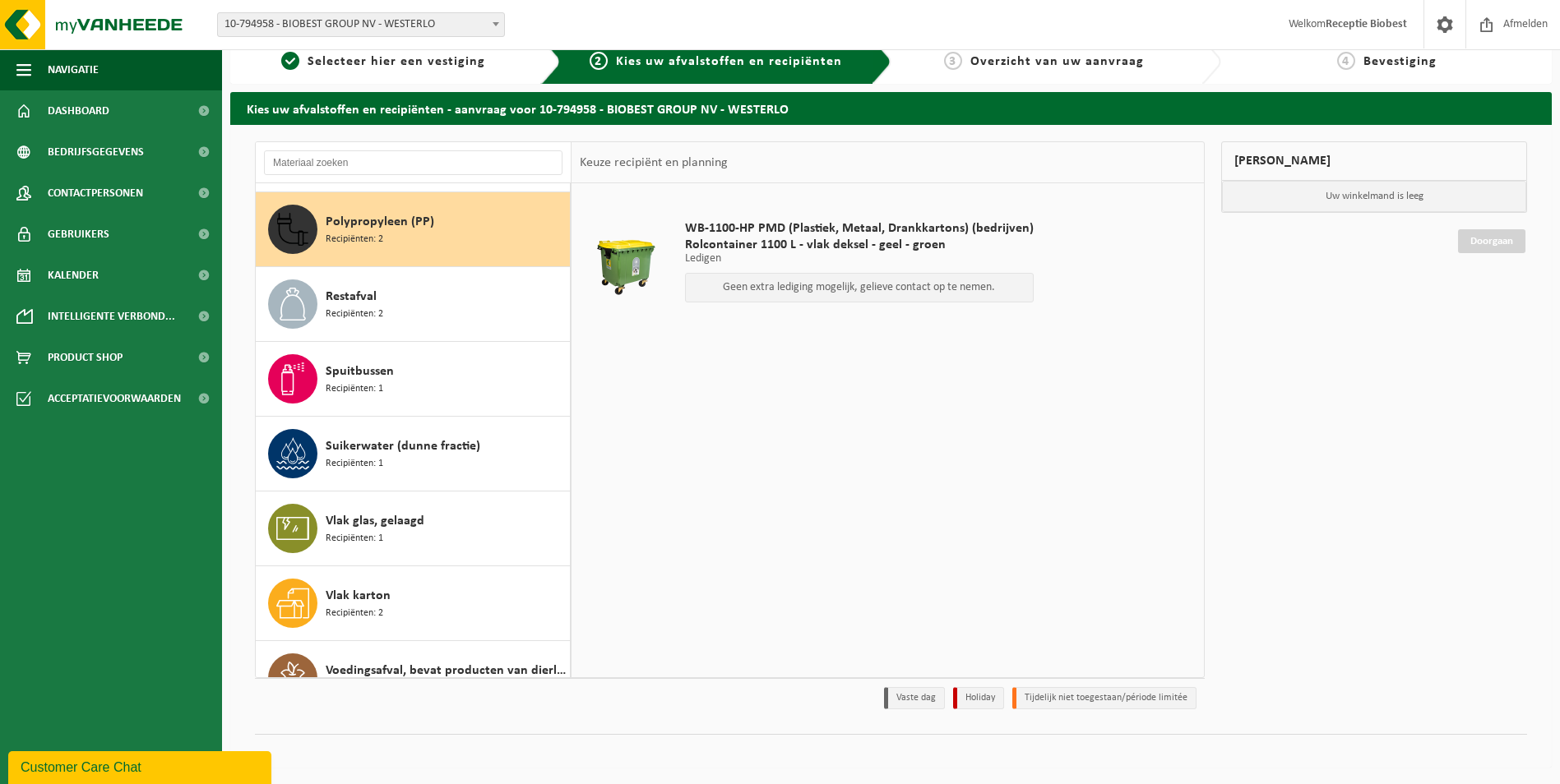
scroll to position [598, 0]
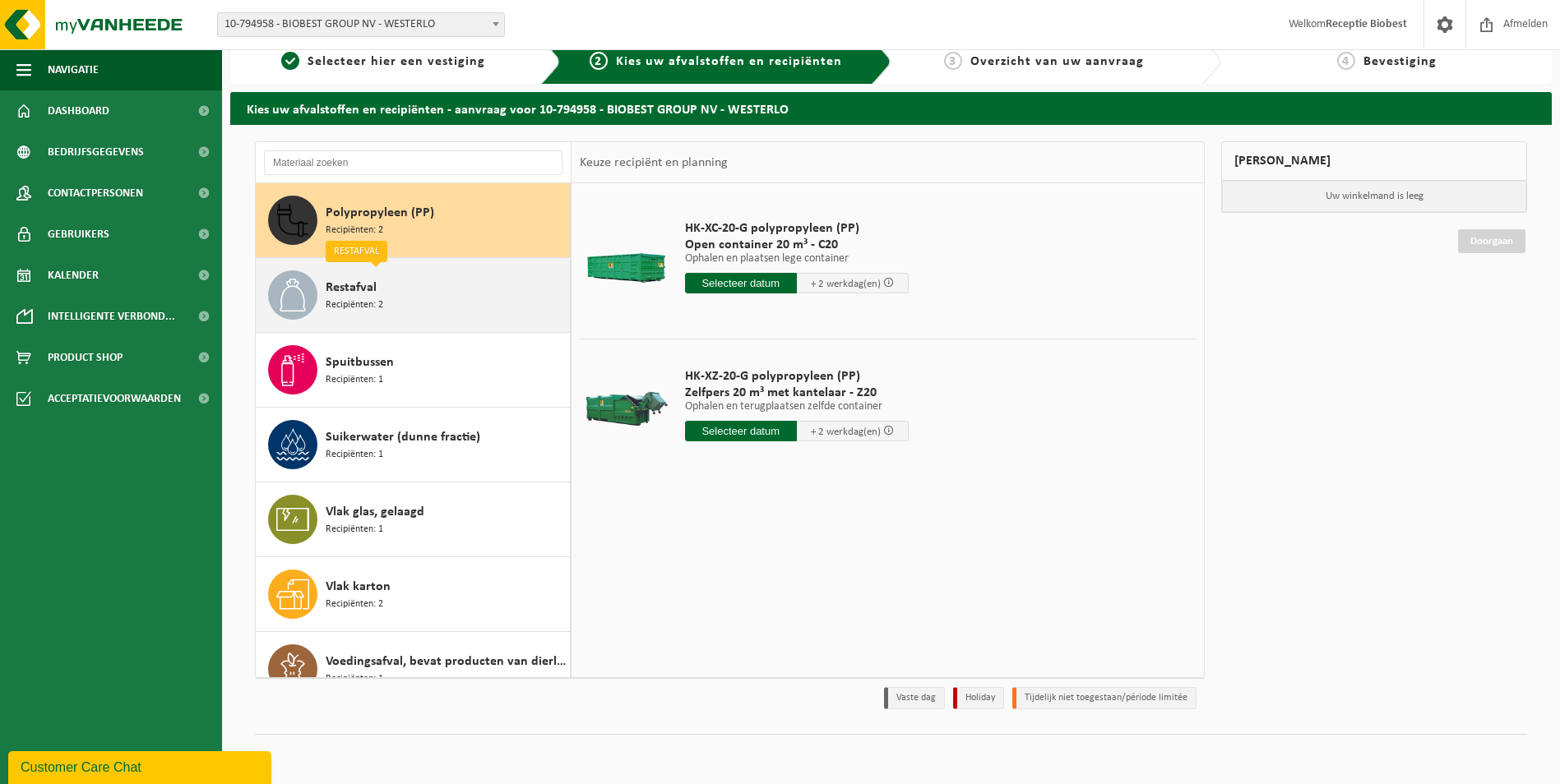
click at [467, 296] on div "Restafval Recipiënten: 2" at bounding box center [445, 295] width 240 height 49
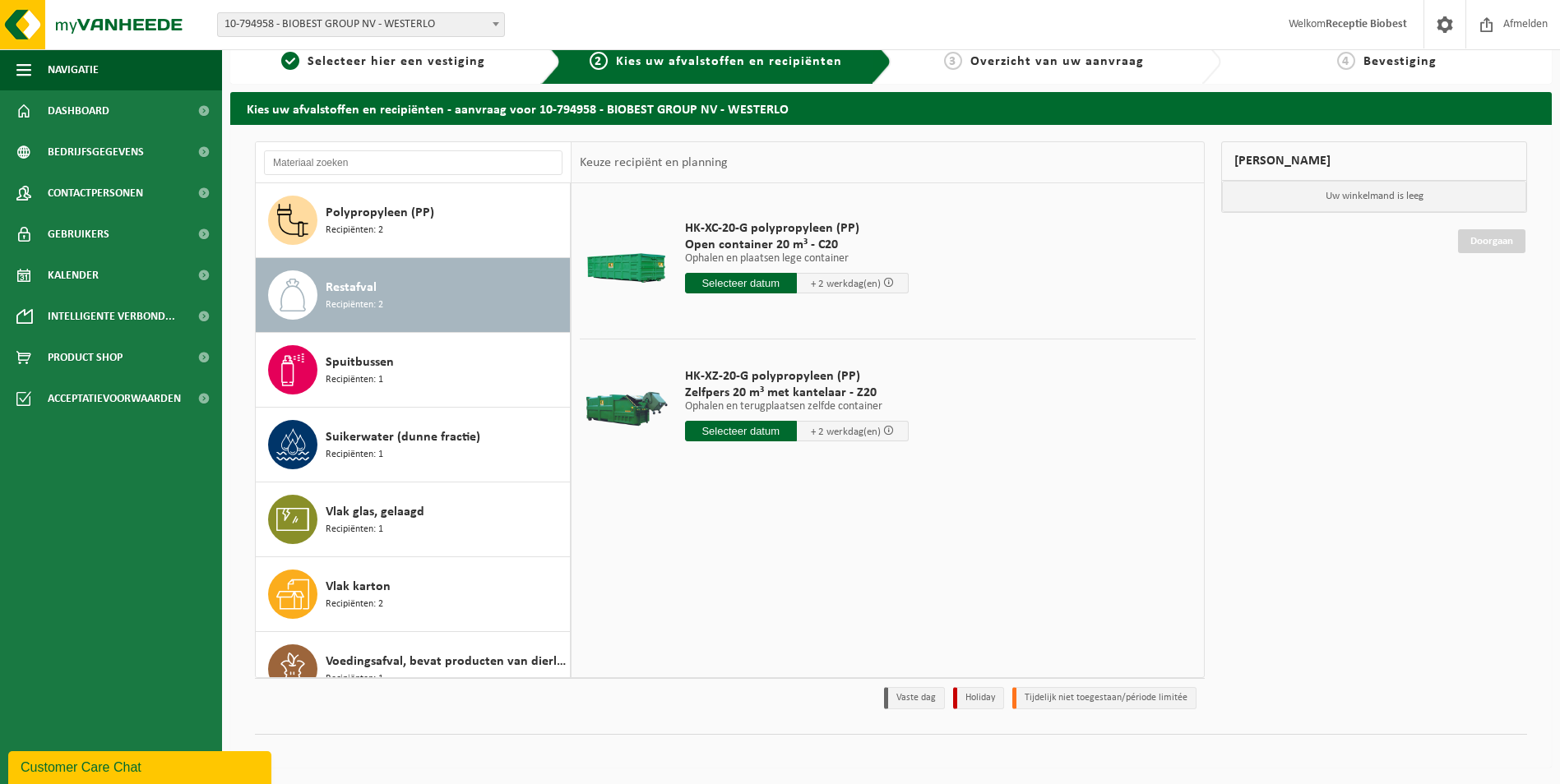
scroll to position [627, 0]
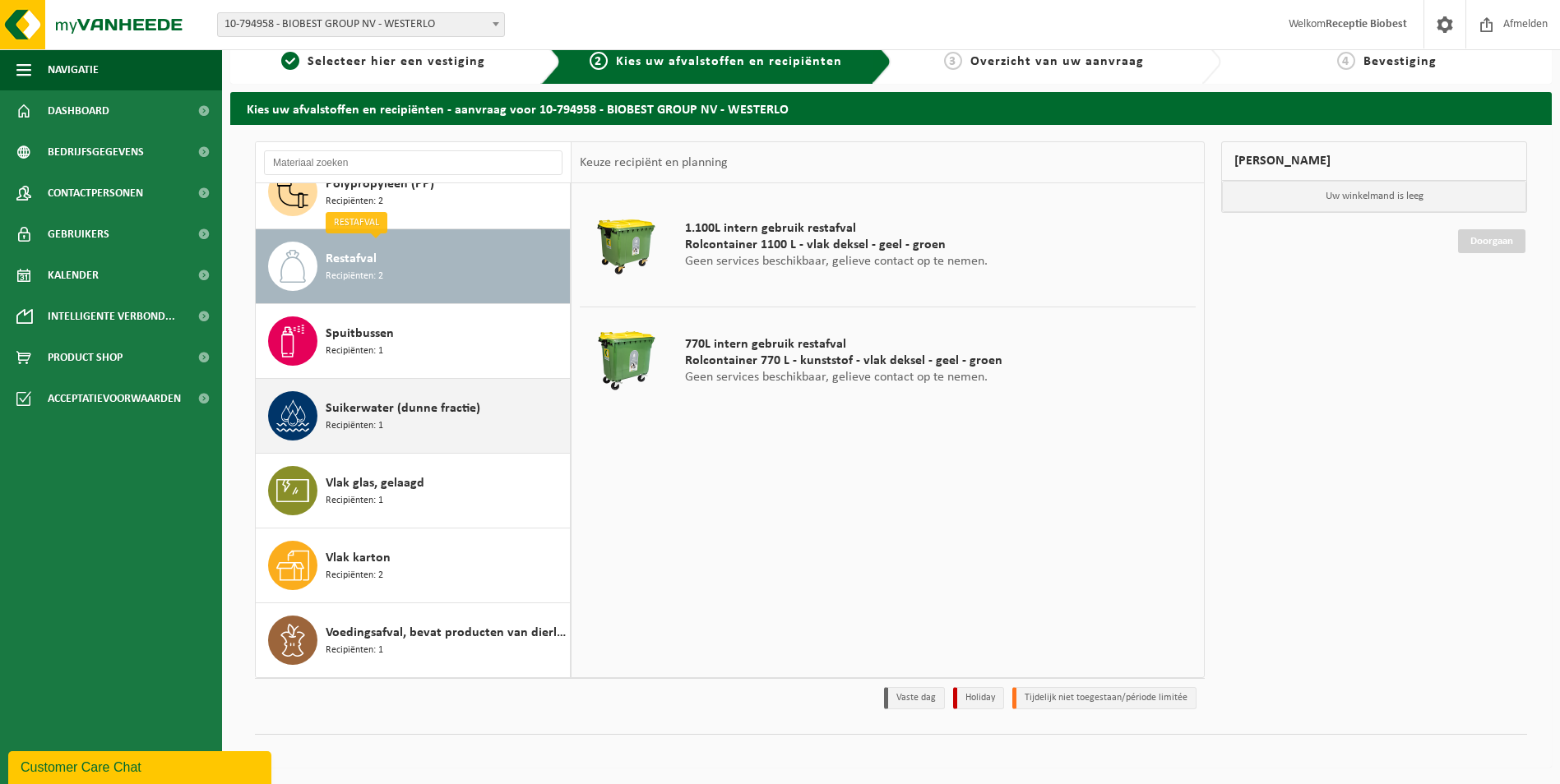
click at [491, 411] on div "Suikerwater (dunne fractie) Recipiënten: 1" at bounding box center [445, 416] width 240 height 49
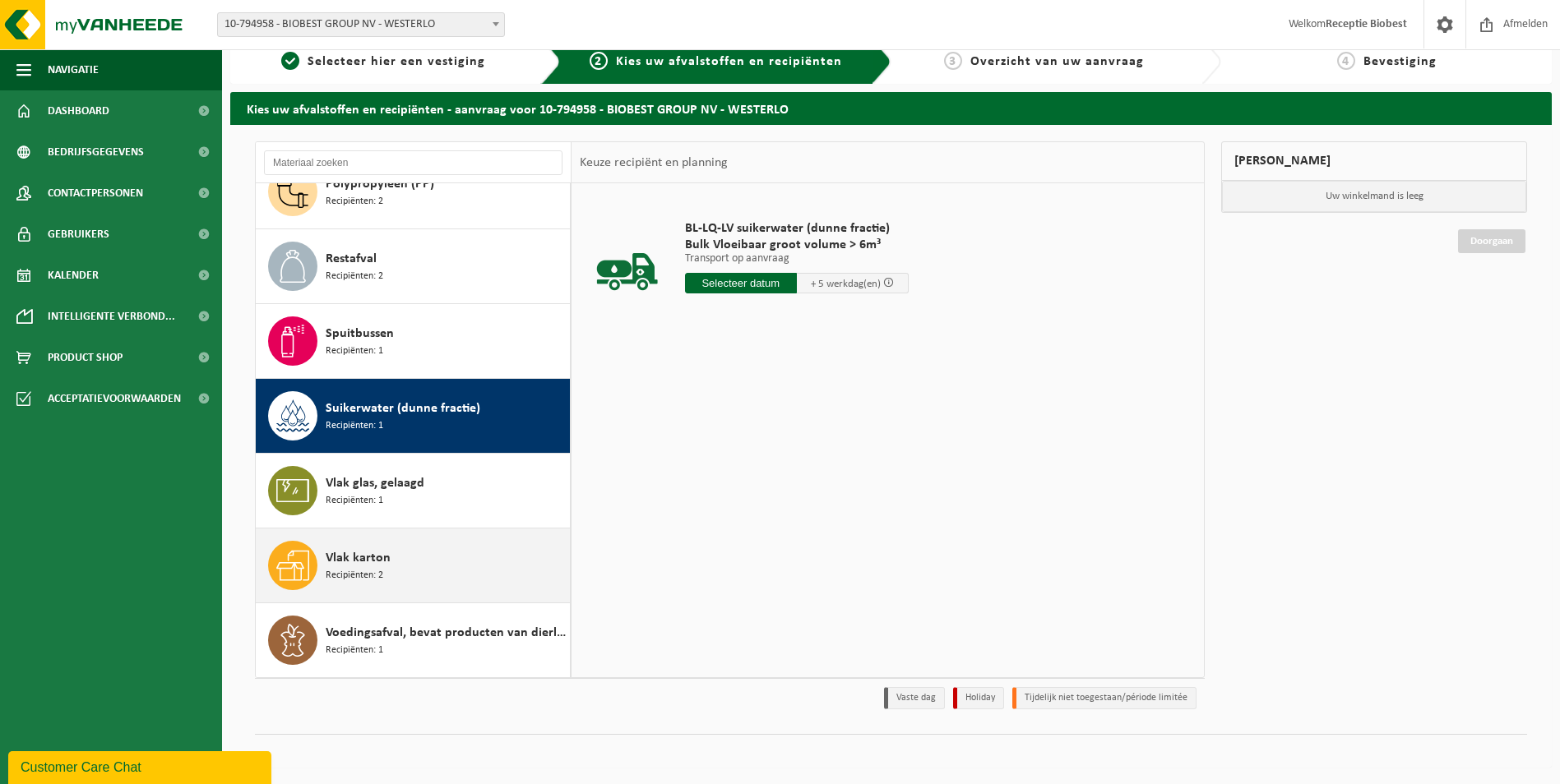
click at [487, 560] on div "Vlak karton Recipiënten: 2" at bounding box center [445, 565] width 240 height 49
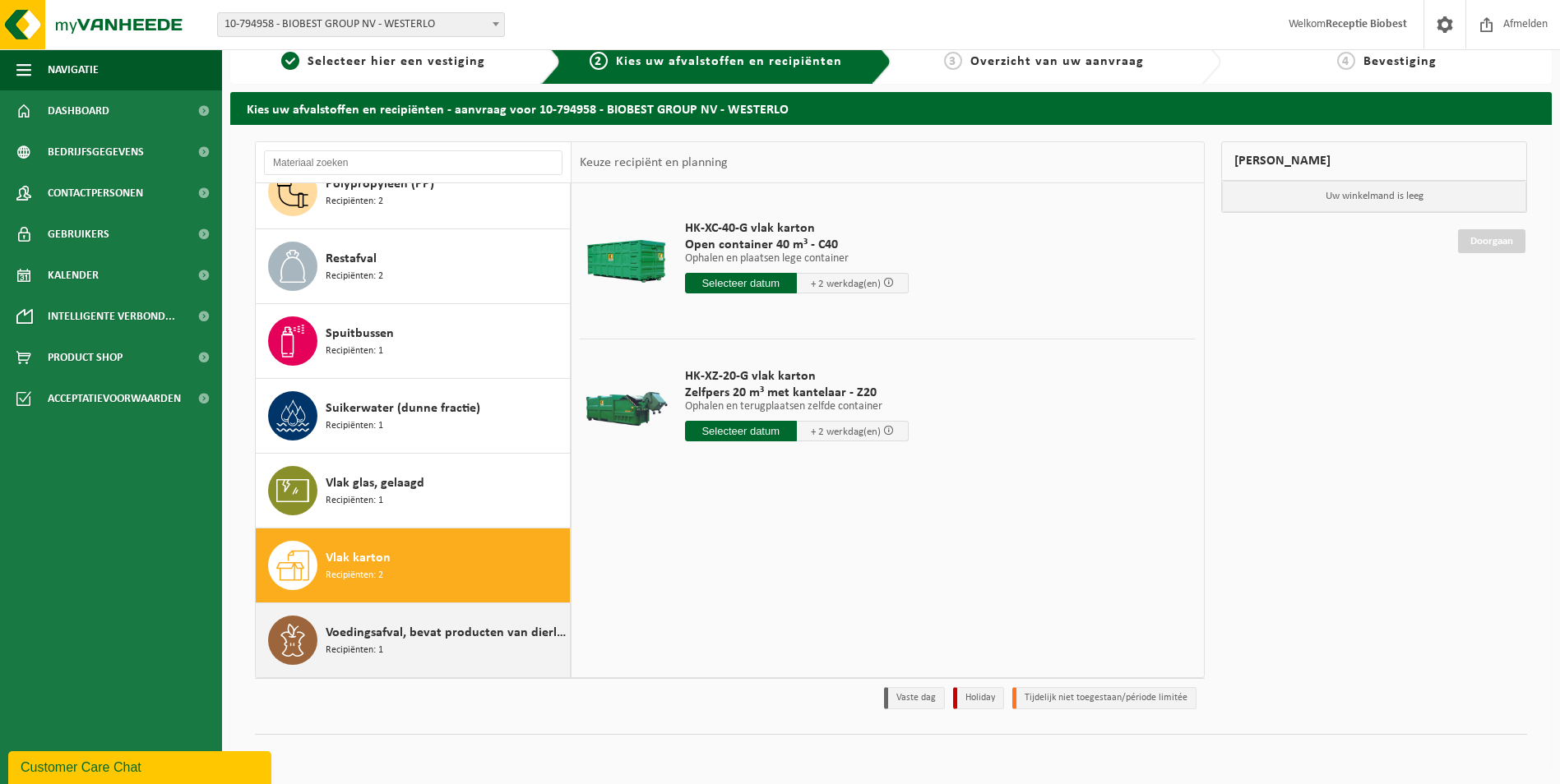
click at [487, 617] on div "Voedingsafval, bevat producten van dierlijke oorsprong, onverpakt, categorie 3 …" at bounding box center [445, 640] width 240 height 49
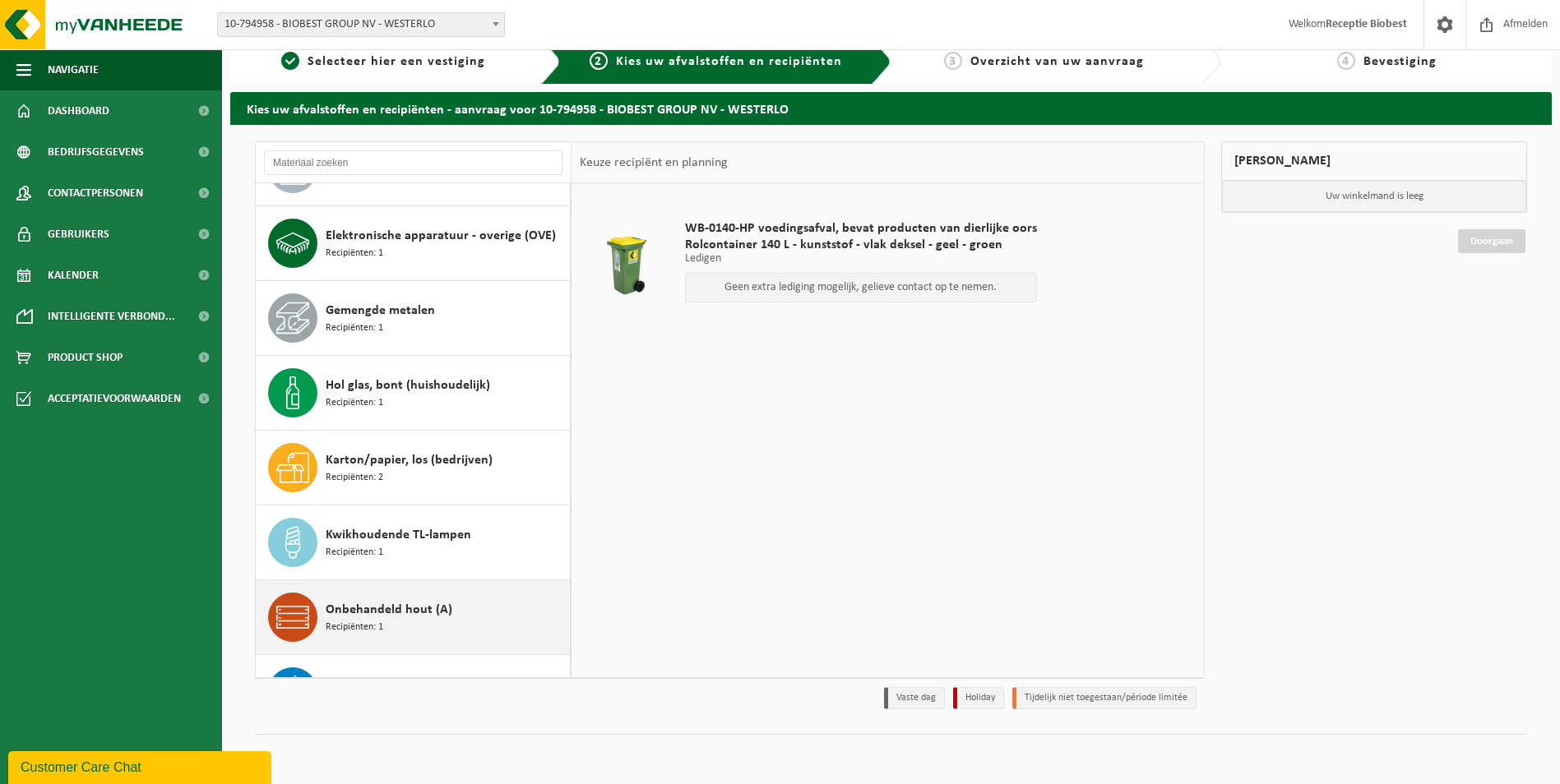
scroll to position [0, 0]
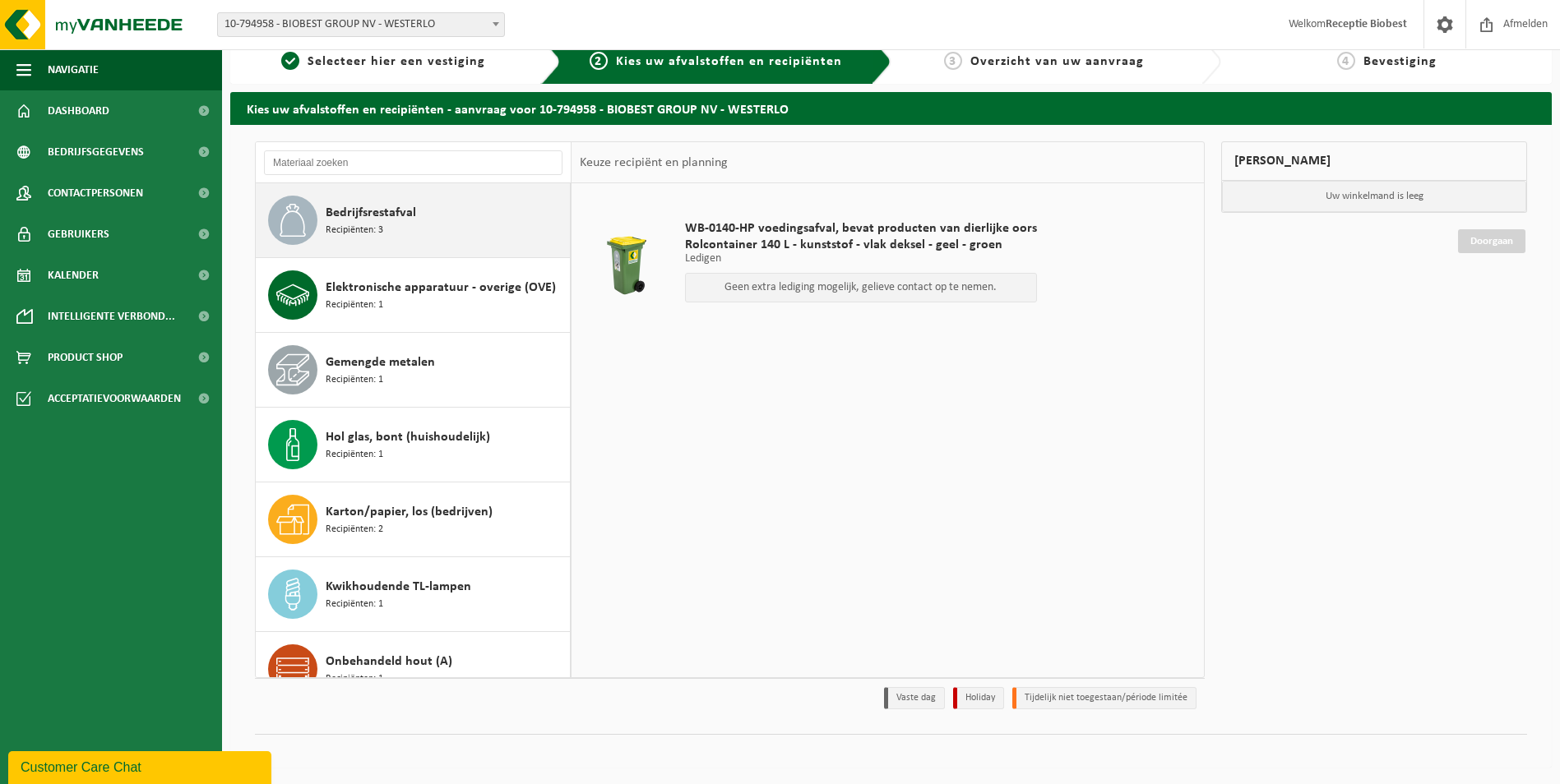
click at [491, 225] on div "Bedrijfsrestafval Recipiënten: 3" at bounding box center [445, 220] width 240 height 49
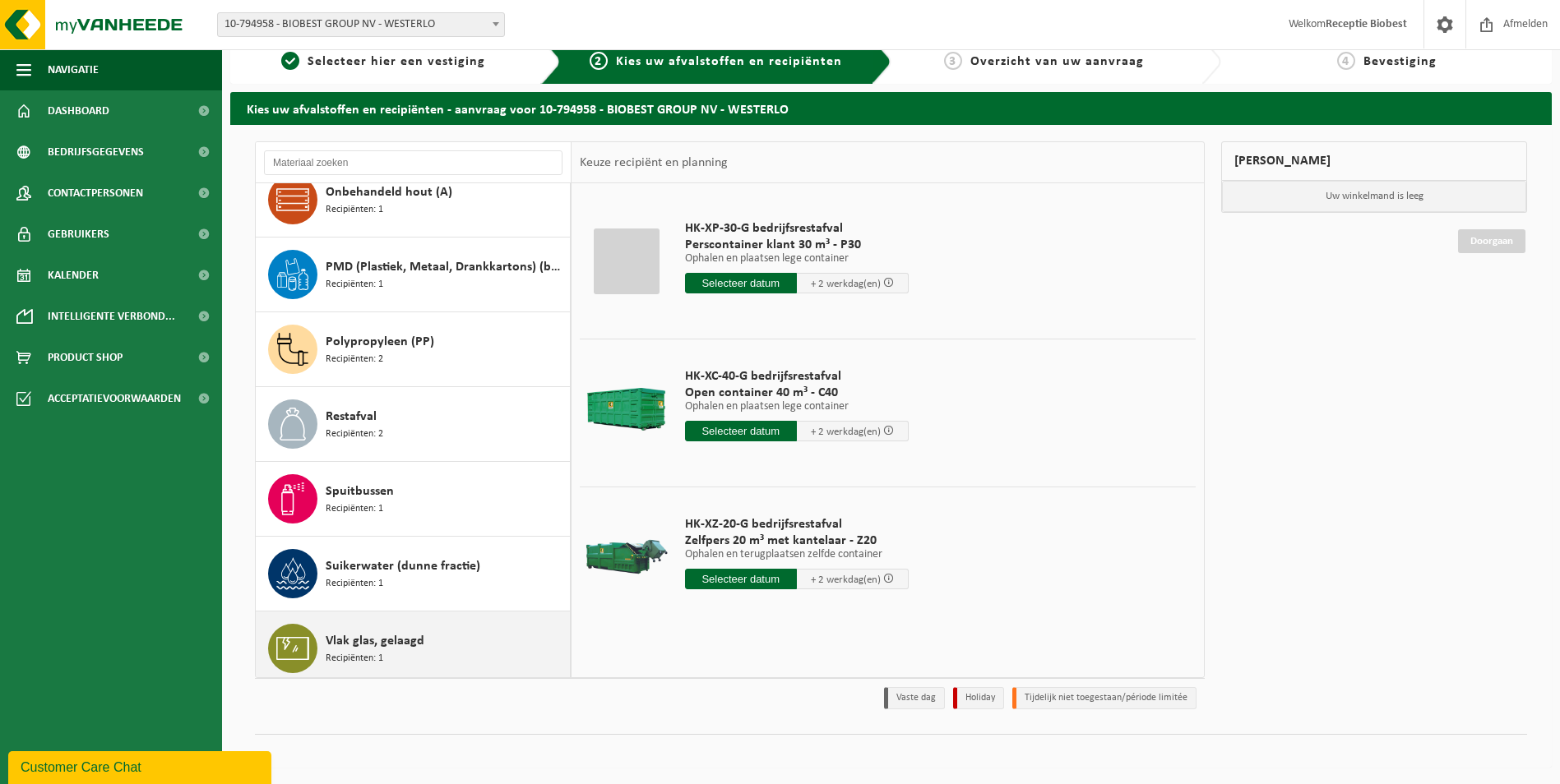
scroll to position [463, 0]
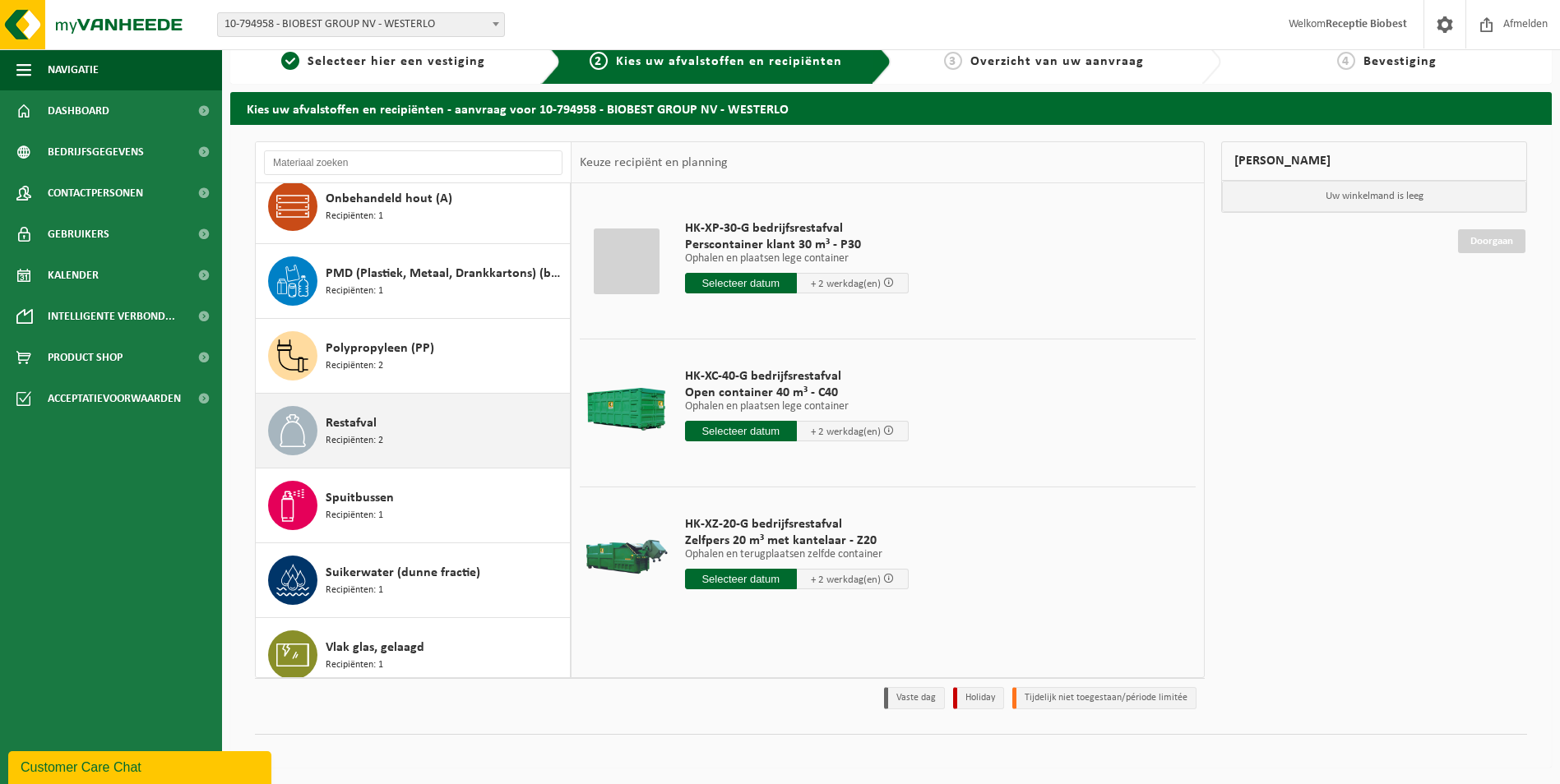
click at [448, 422] on div "Restafval Recipiënten: 2" at bounding box center [445, 431] width 240 height 49
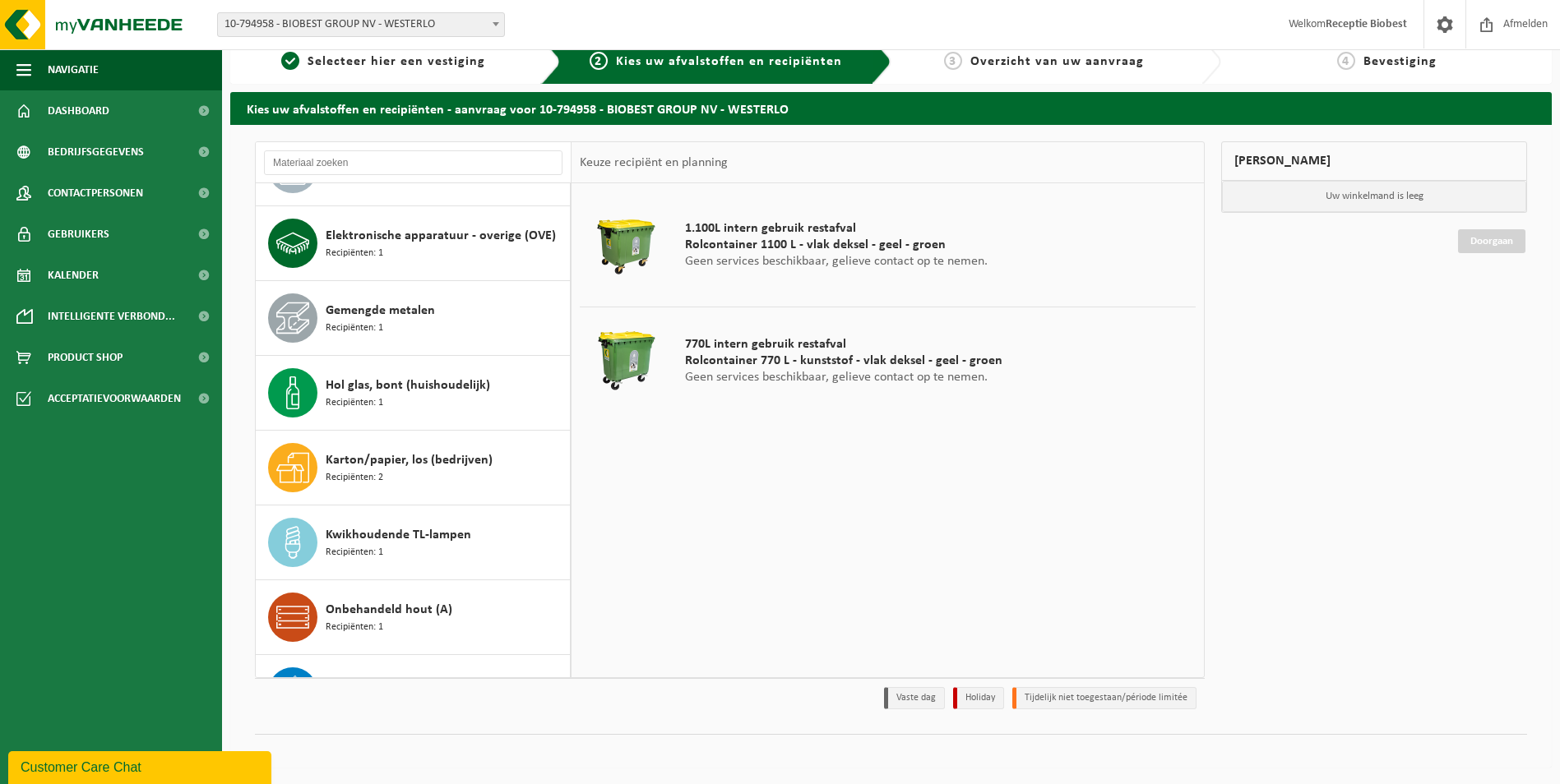
scroll to position [0, 0]
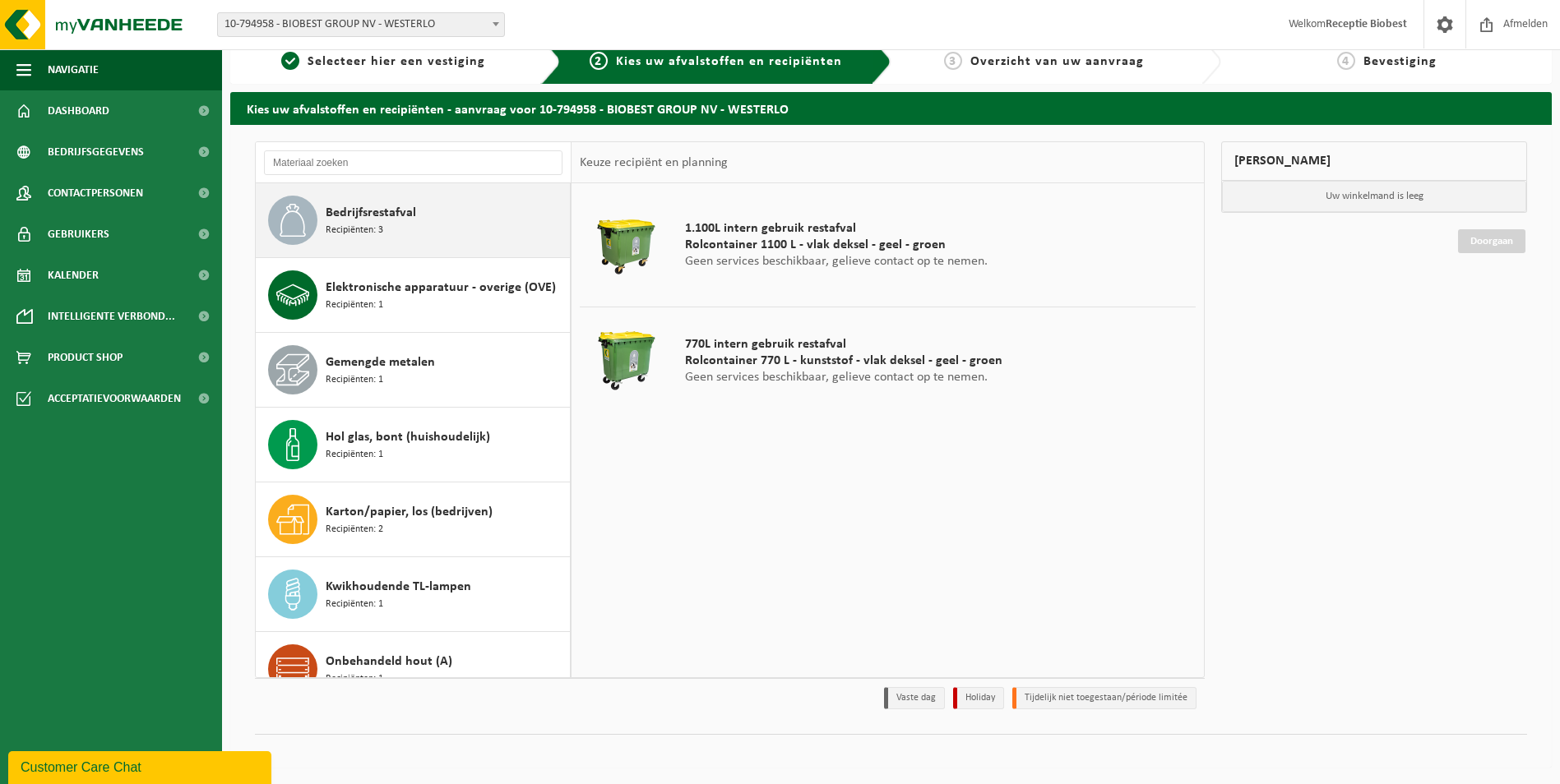
click at [472, 213] on div "Bedrijfsrestafval Recipiënten: 3" at bounding box center [445, 220] width 240 height 49
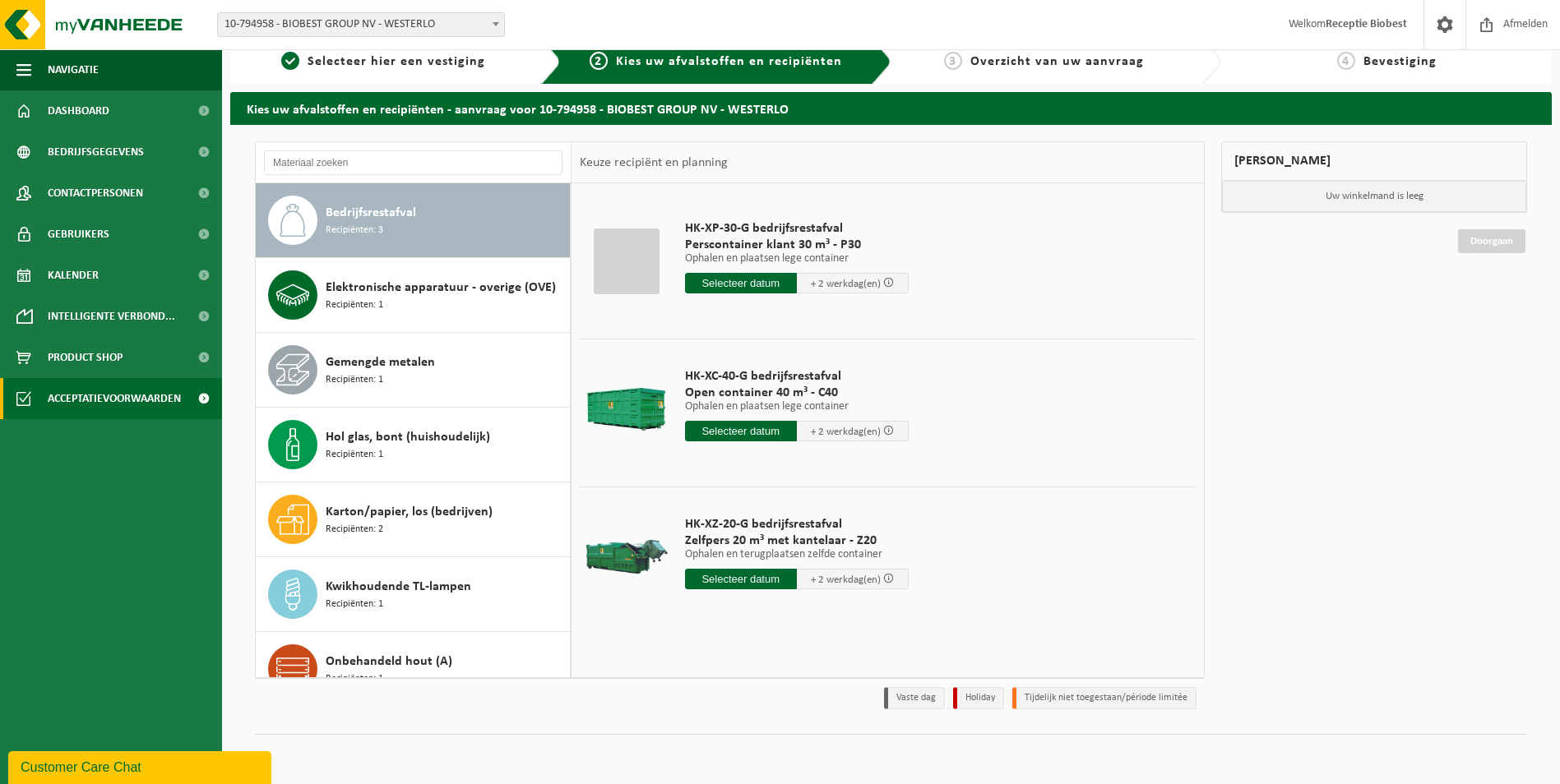
click at [73, 395] on span "Acceptatievoorwaarden" at bounding box center [114, 398] width 133 height 41
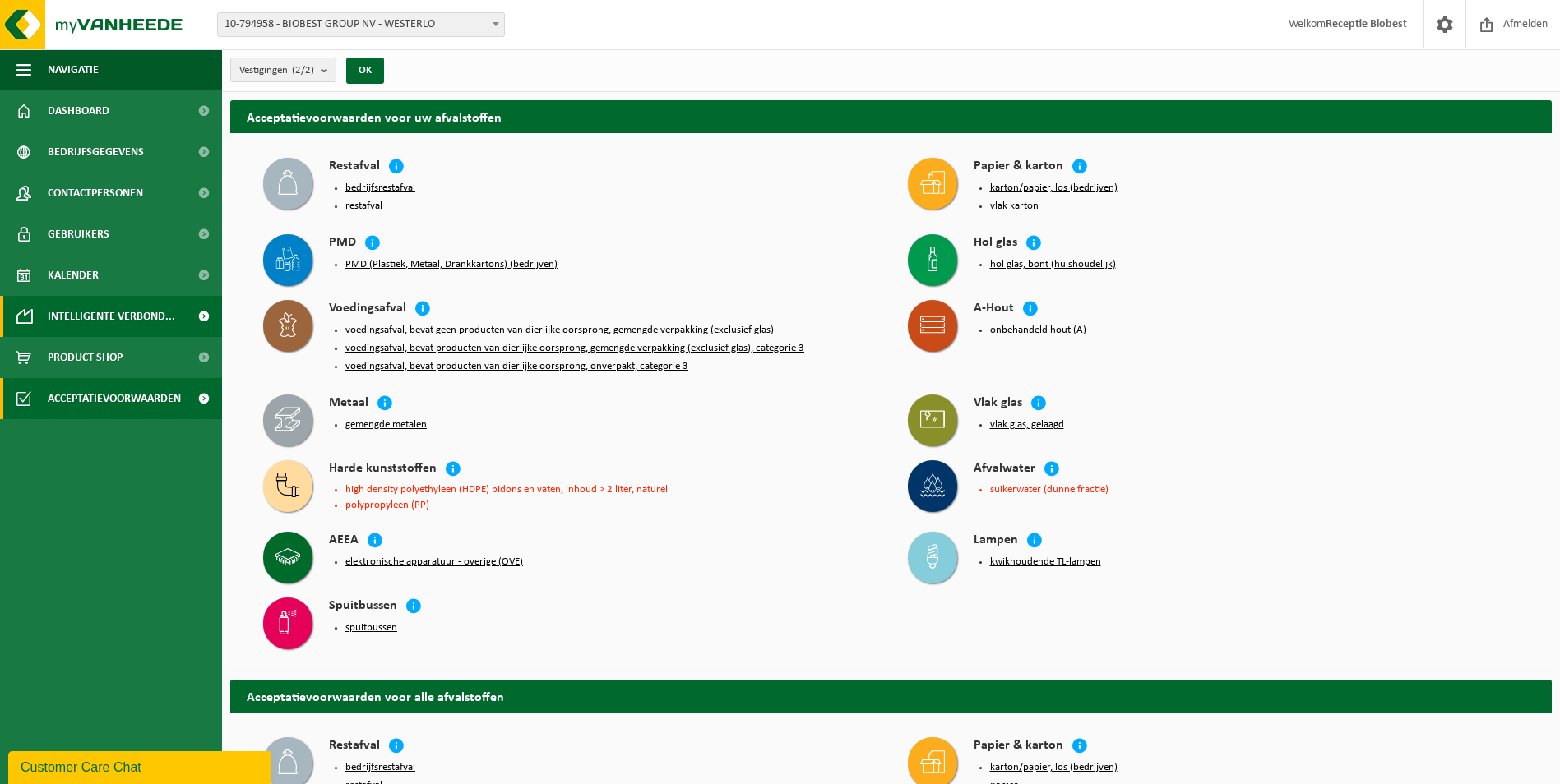
click at [87, 314] on span "Intelligente verbond..." at bounding box center [112, 317] width 128 height 41
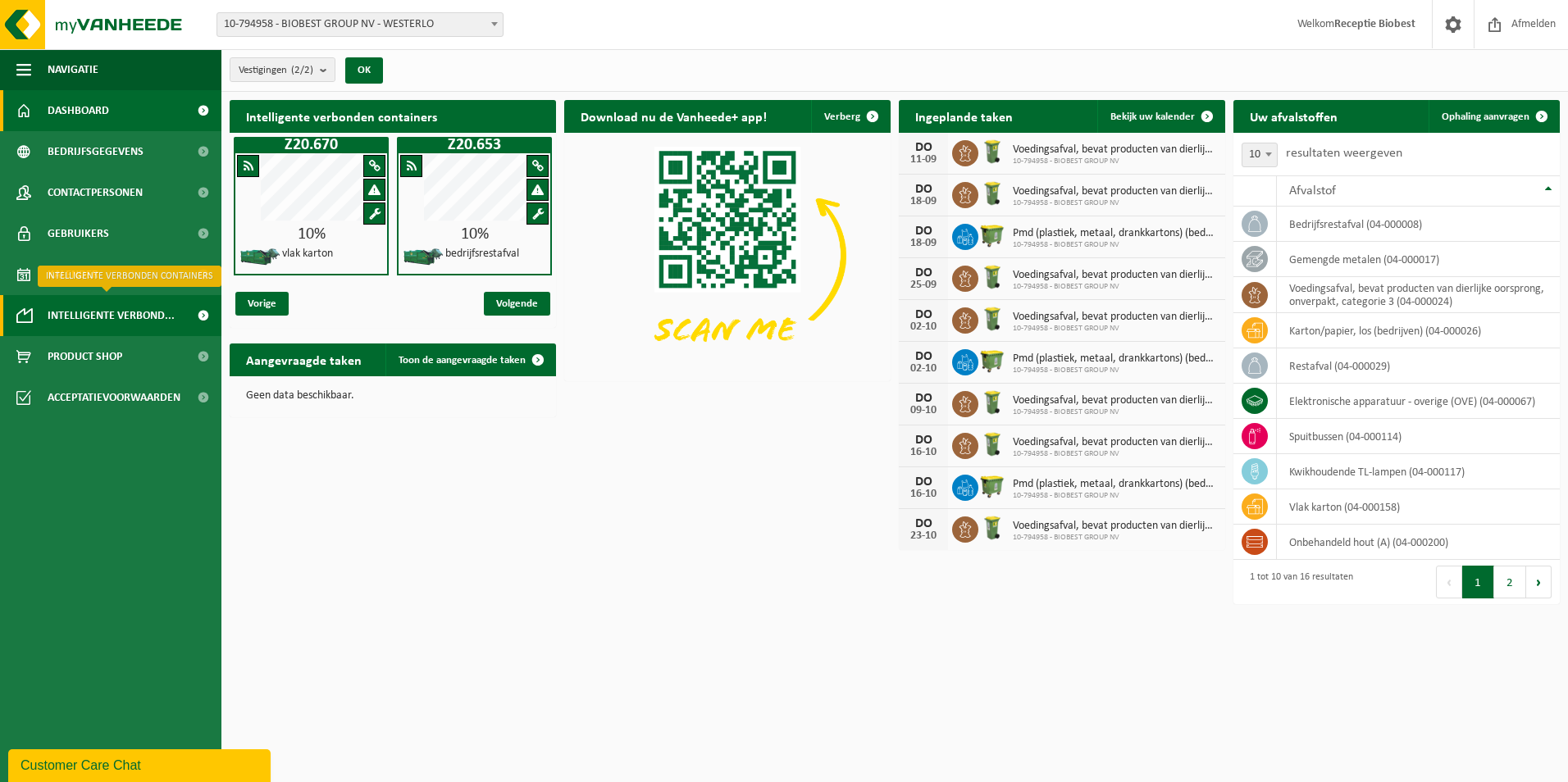
click at [110, 313] on span "Intelligente verbond..." at bounding box center [111, 316] width 127 height 41
